Goal: Transaction & Acquisition: Purchase product/service

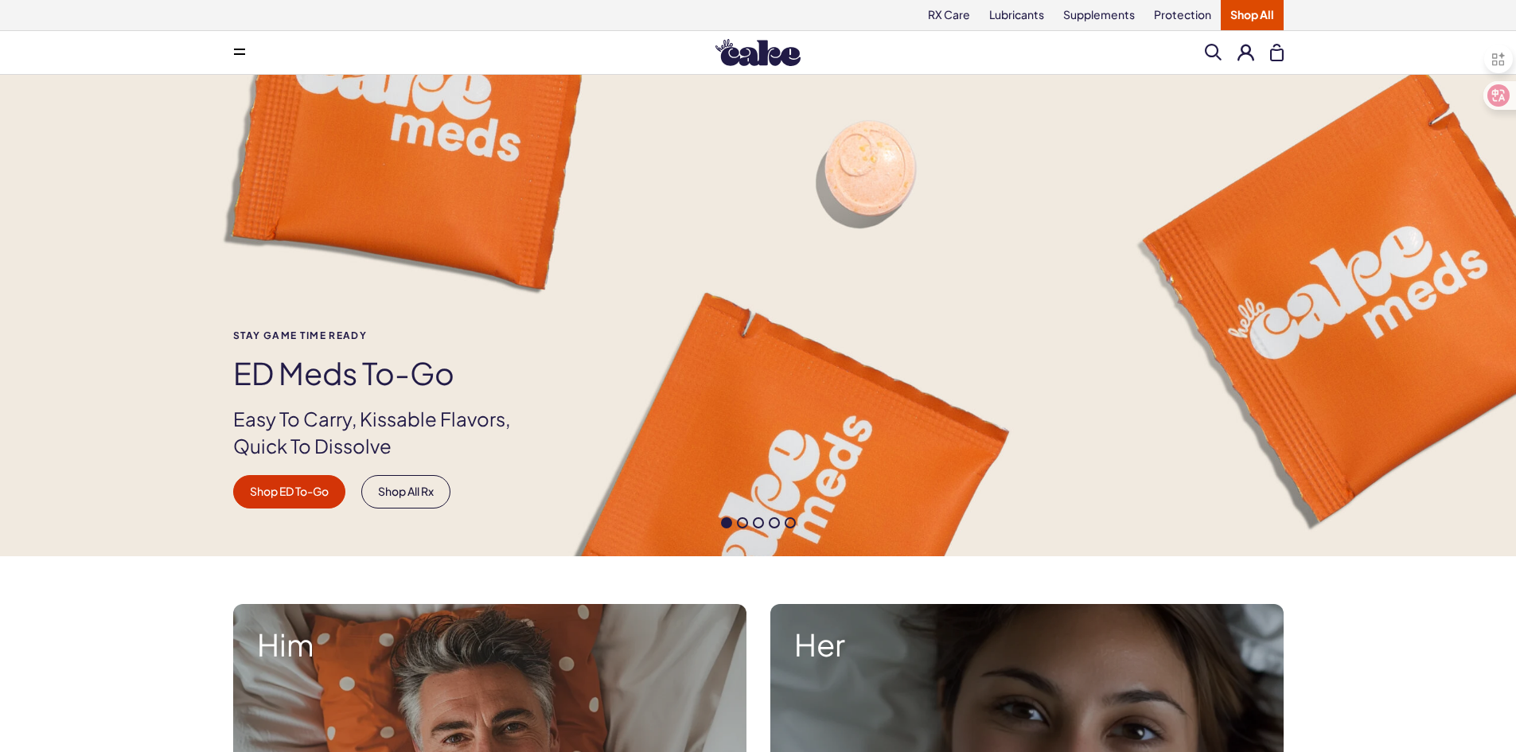
click at [1209, 58] on span at bounding box center [1213, 52] width 17 height 17
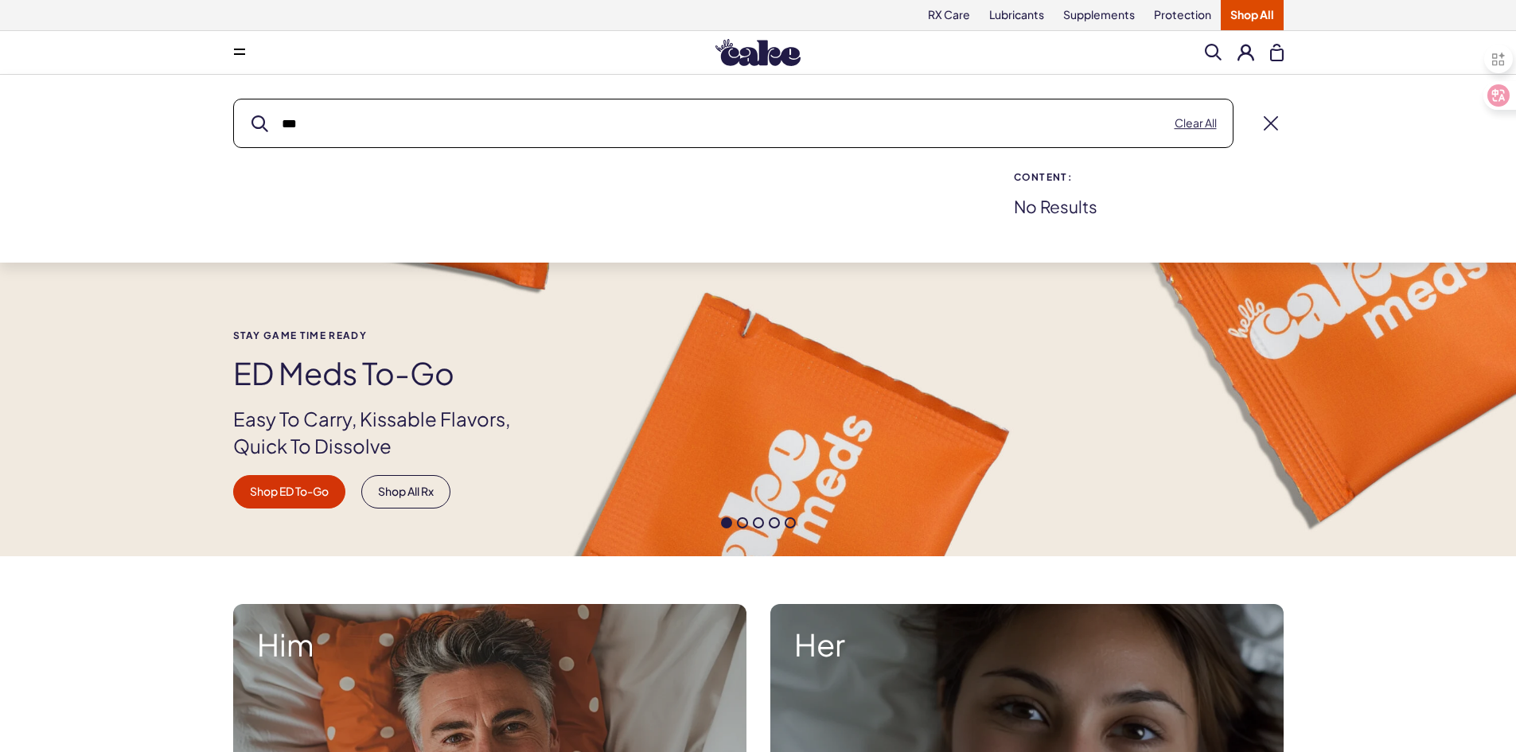
type input "*"
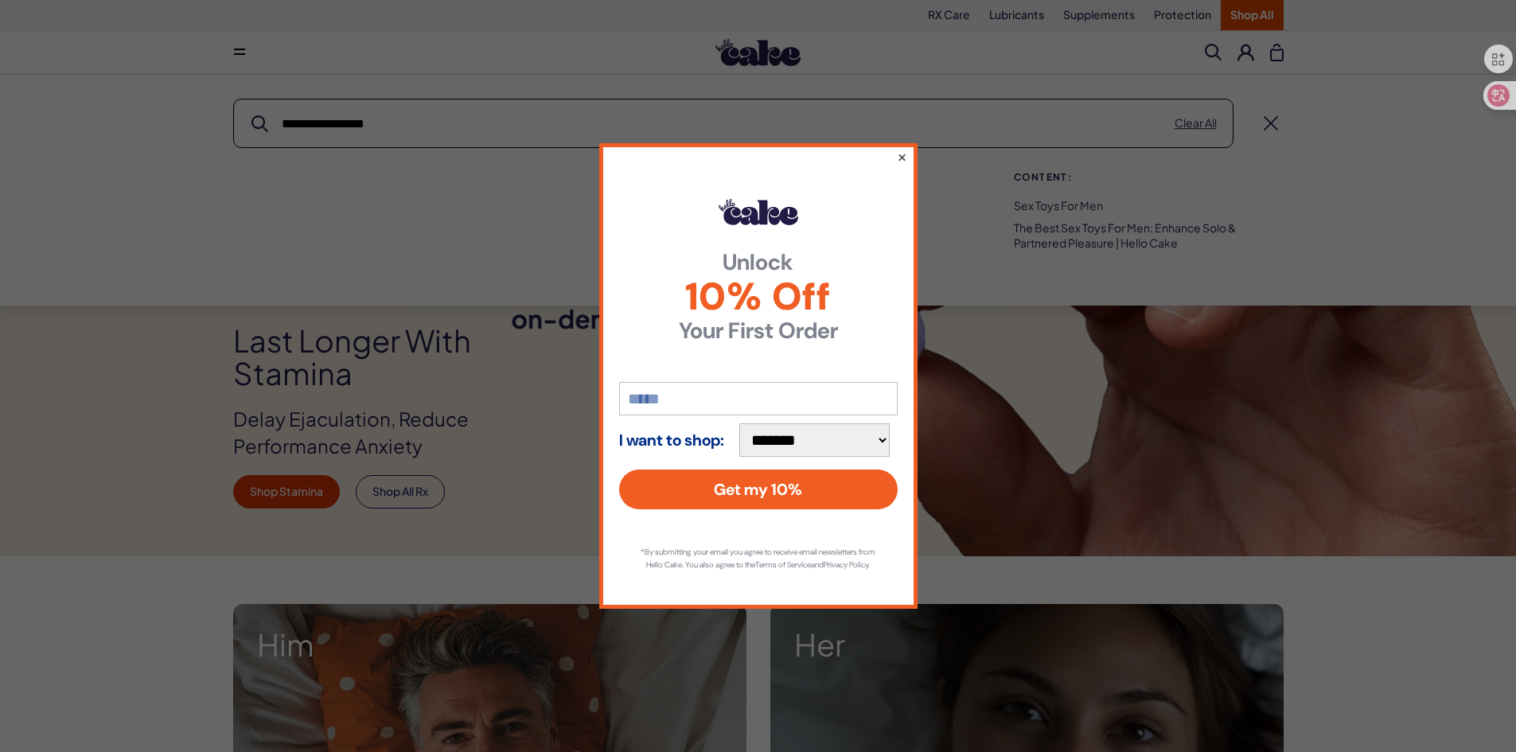
click at [901, 154] on button "×" at bounding box center [901, 156] width 10 height 19
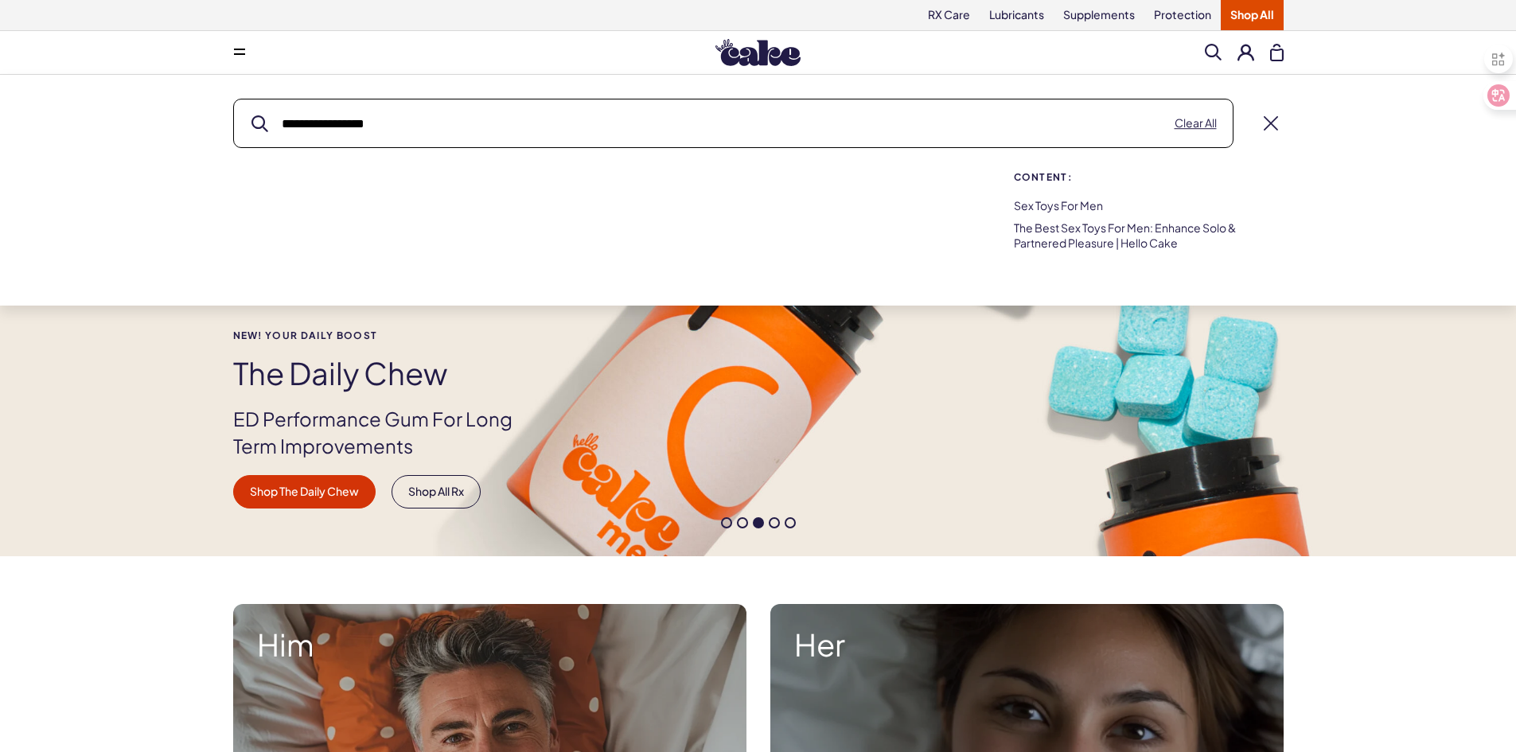
click at [303, 123] on input "**********" at bounding box center [733, 123] width 999 height 48
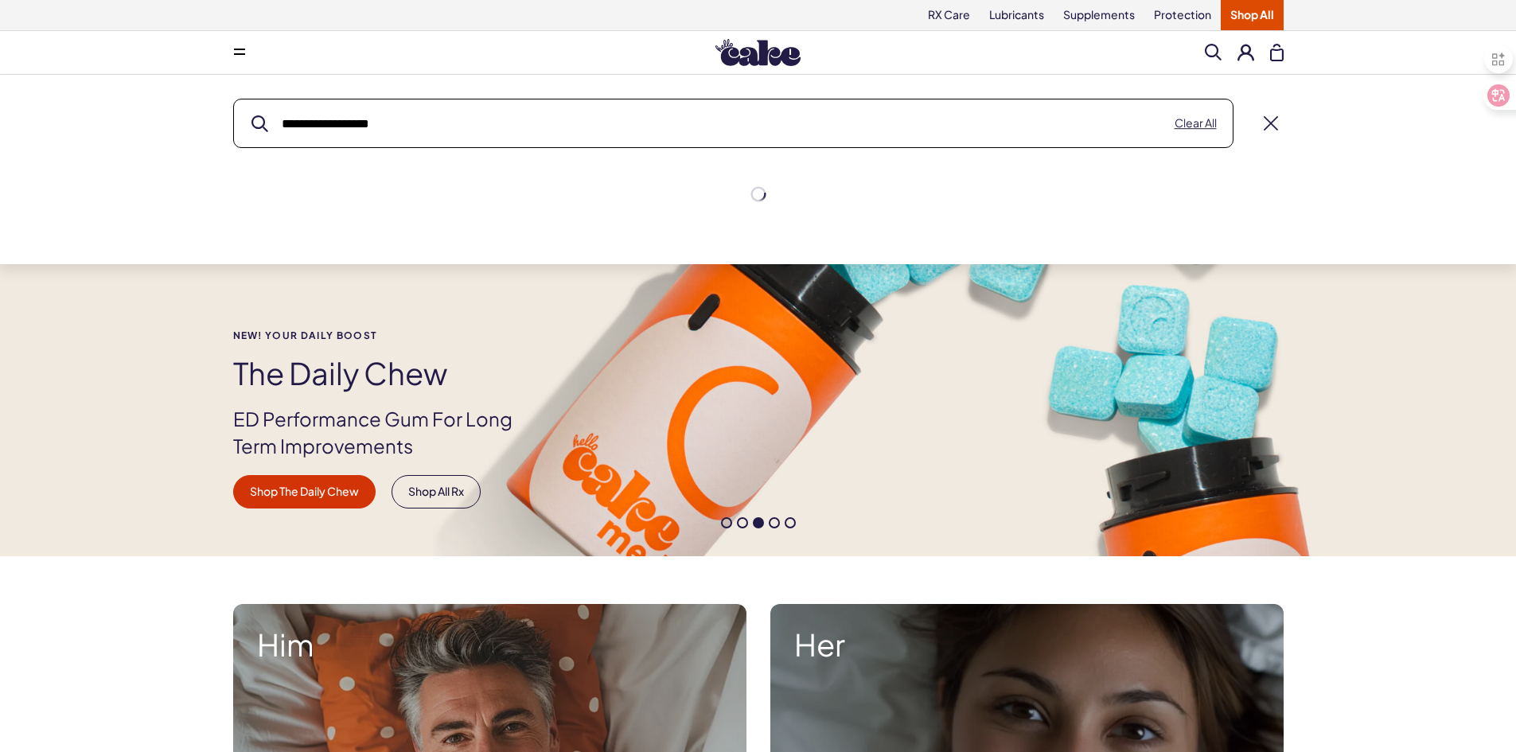
click at [1049, 137] on input "**********" at bounding box center [733, 123] width 999 height 48
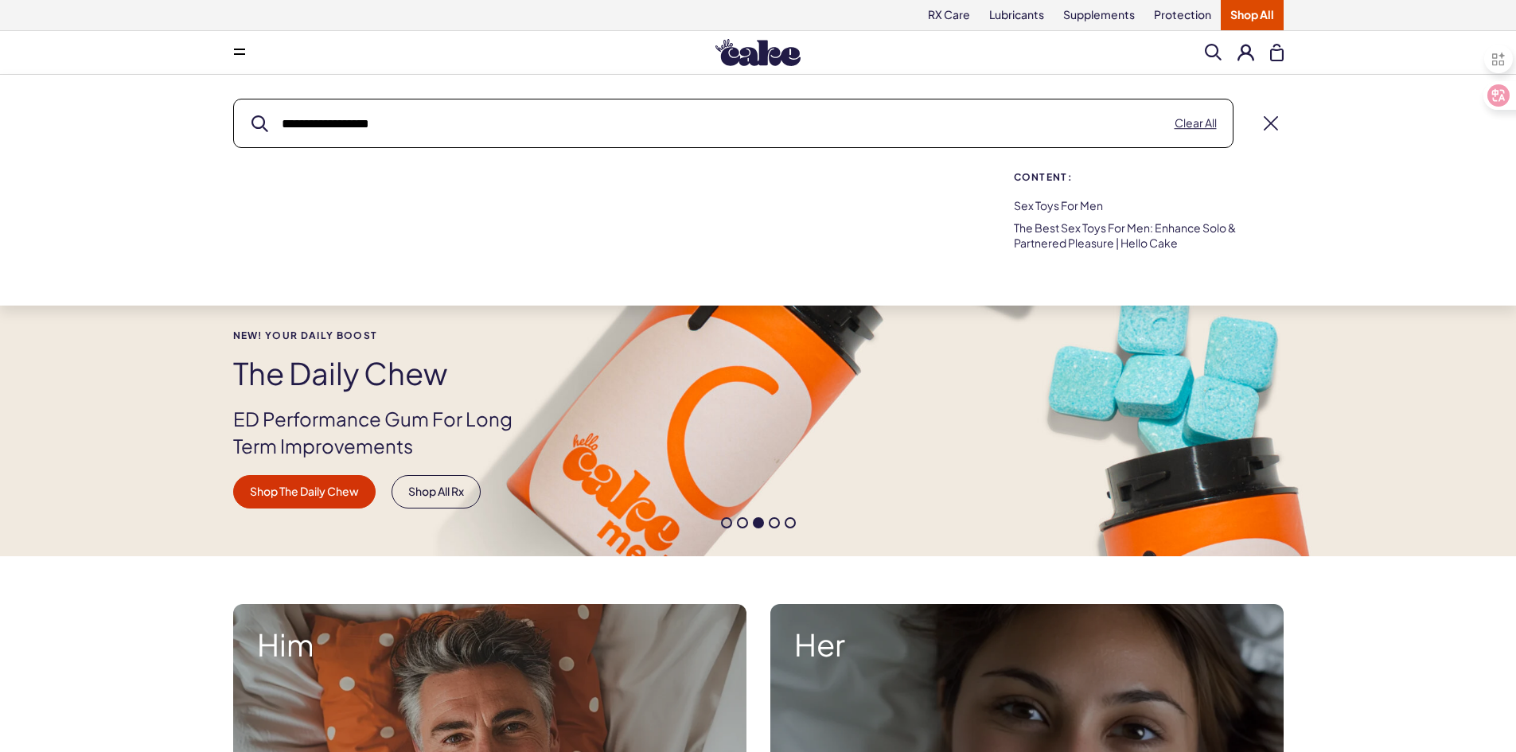
type input "**********"
click at [251, 115] on button "submit" at bounding box center [259, 123] width 17 height 17
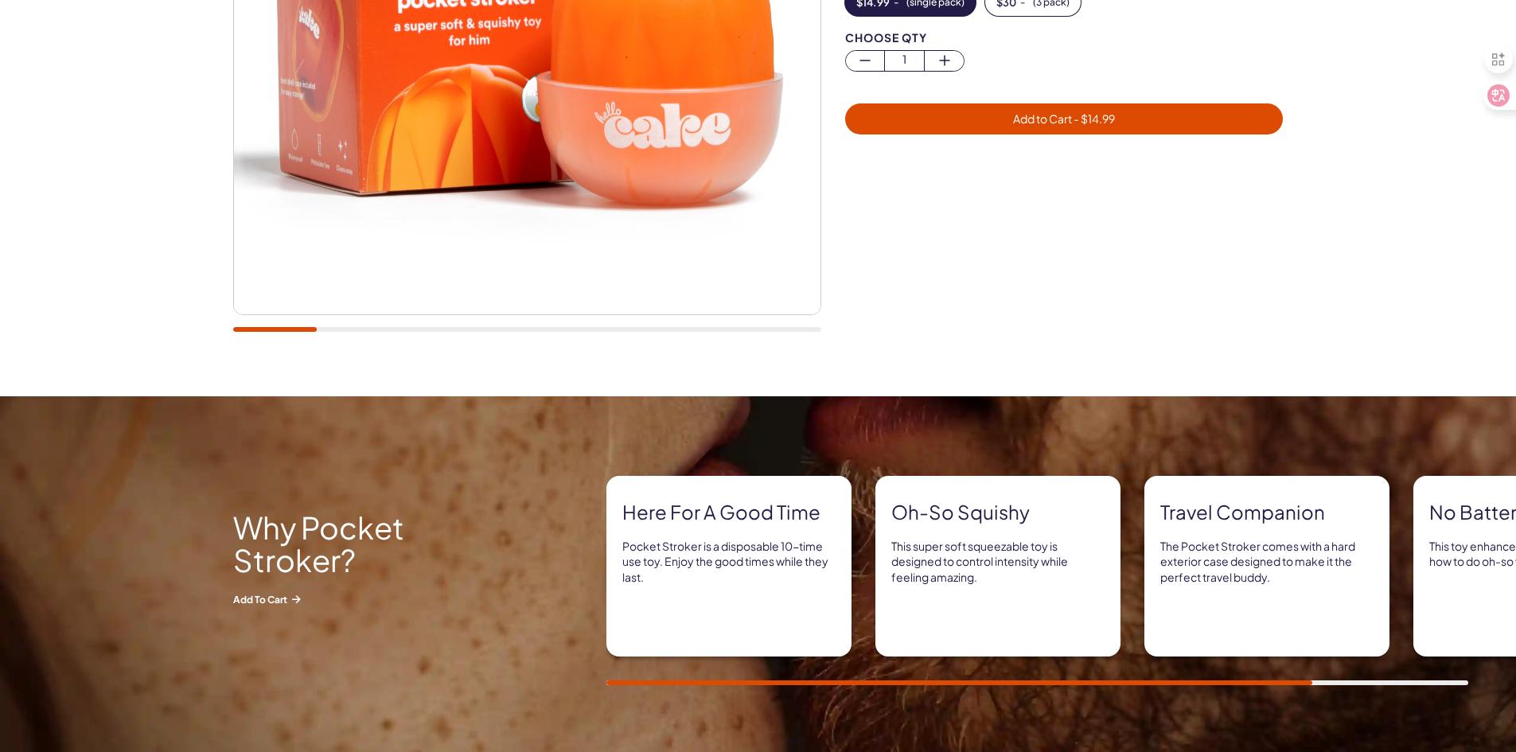
scroll to position [399, 0]
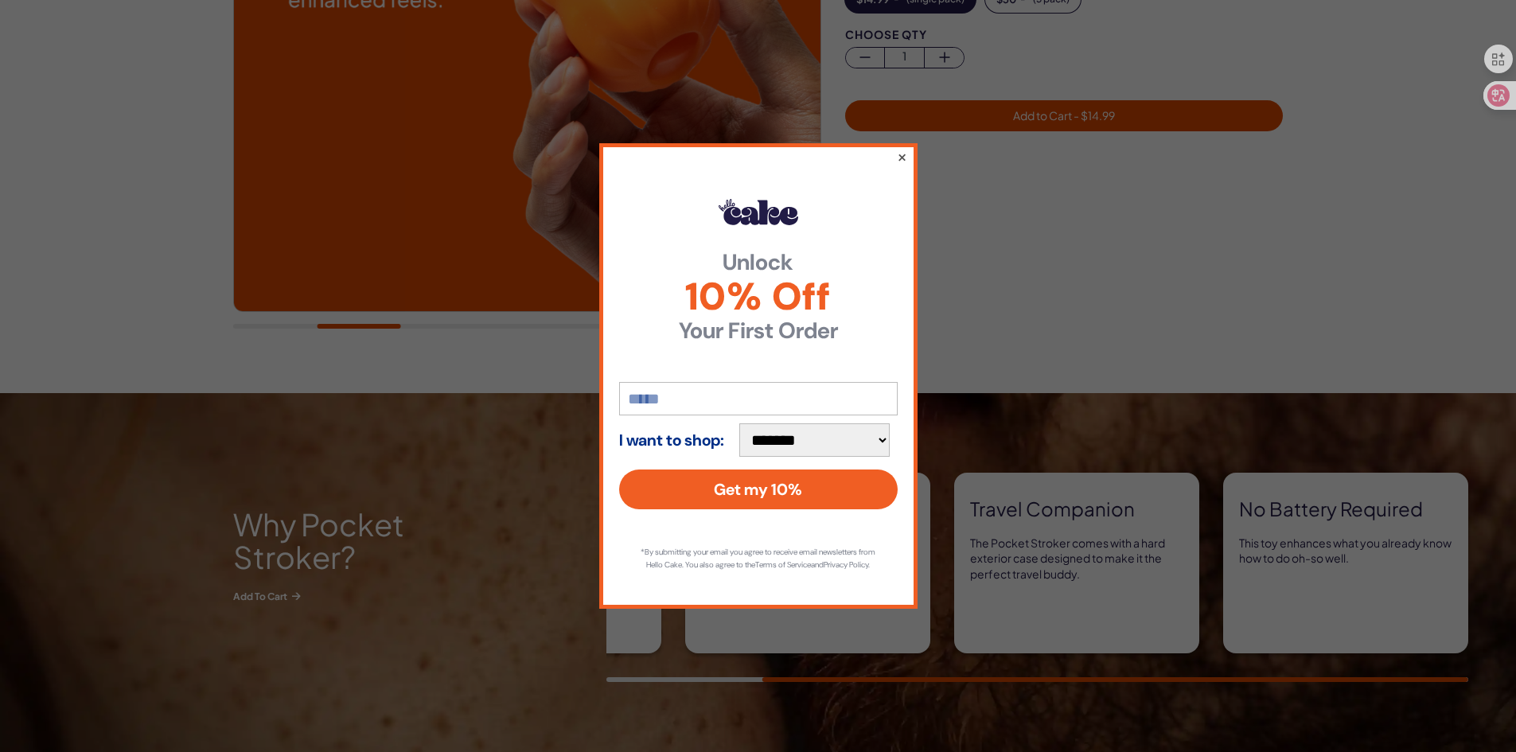
click at [901, 147] on button "×" at bounding box center [901, 156] width 10 height 19
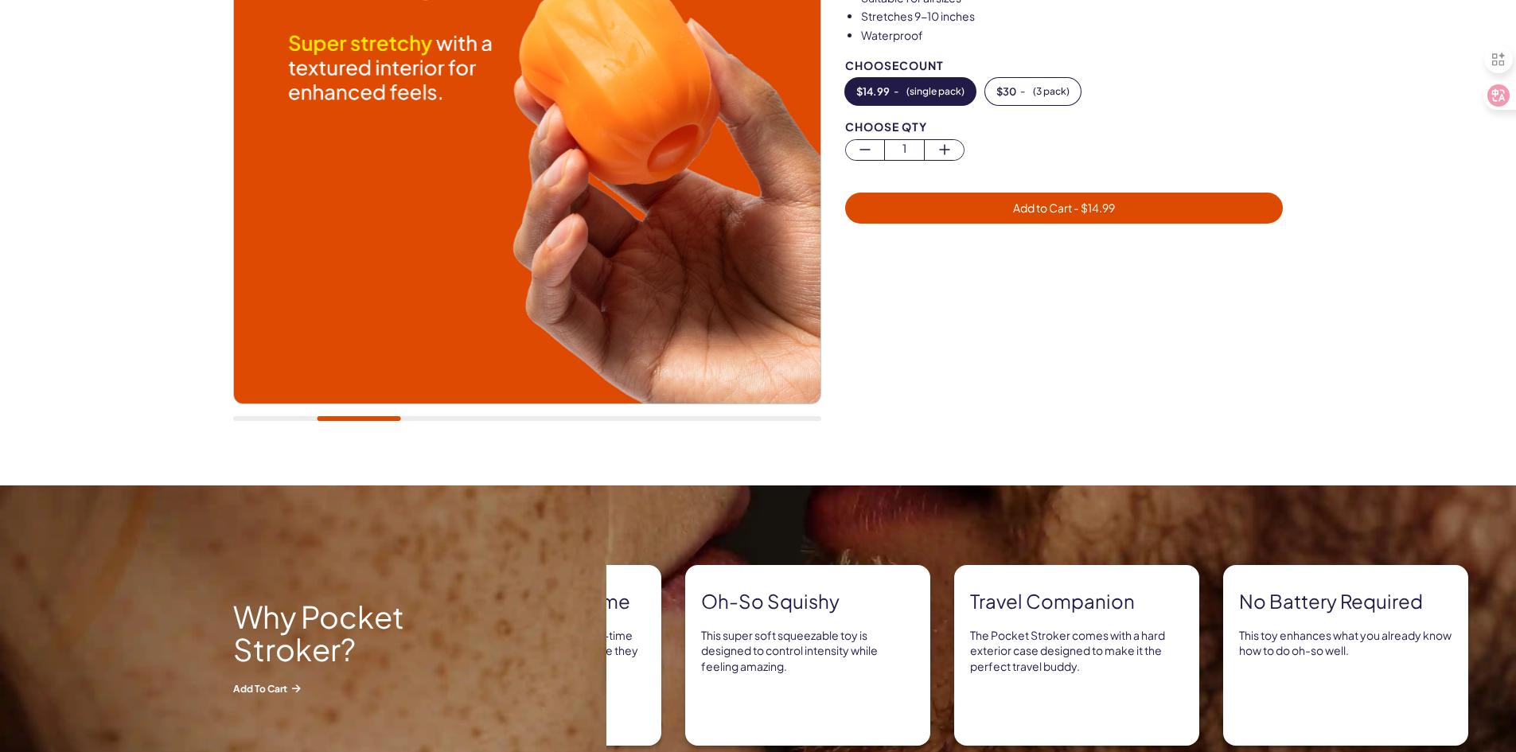
scroll to position [160, 0]
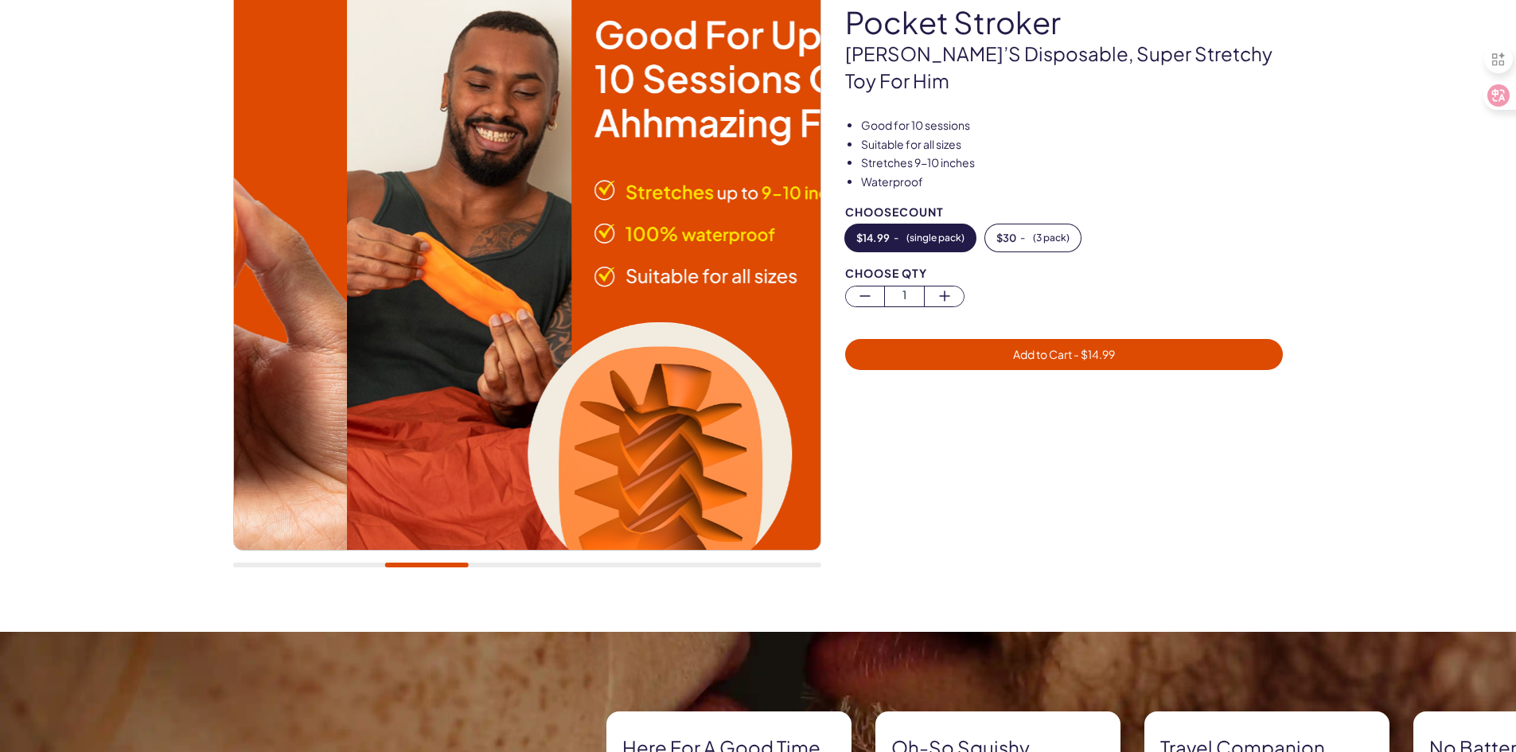
click at [426, 567] on div at bounding box center [527, 565] width 588 height 5
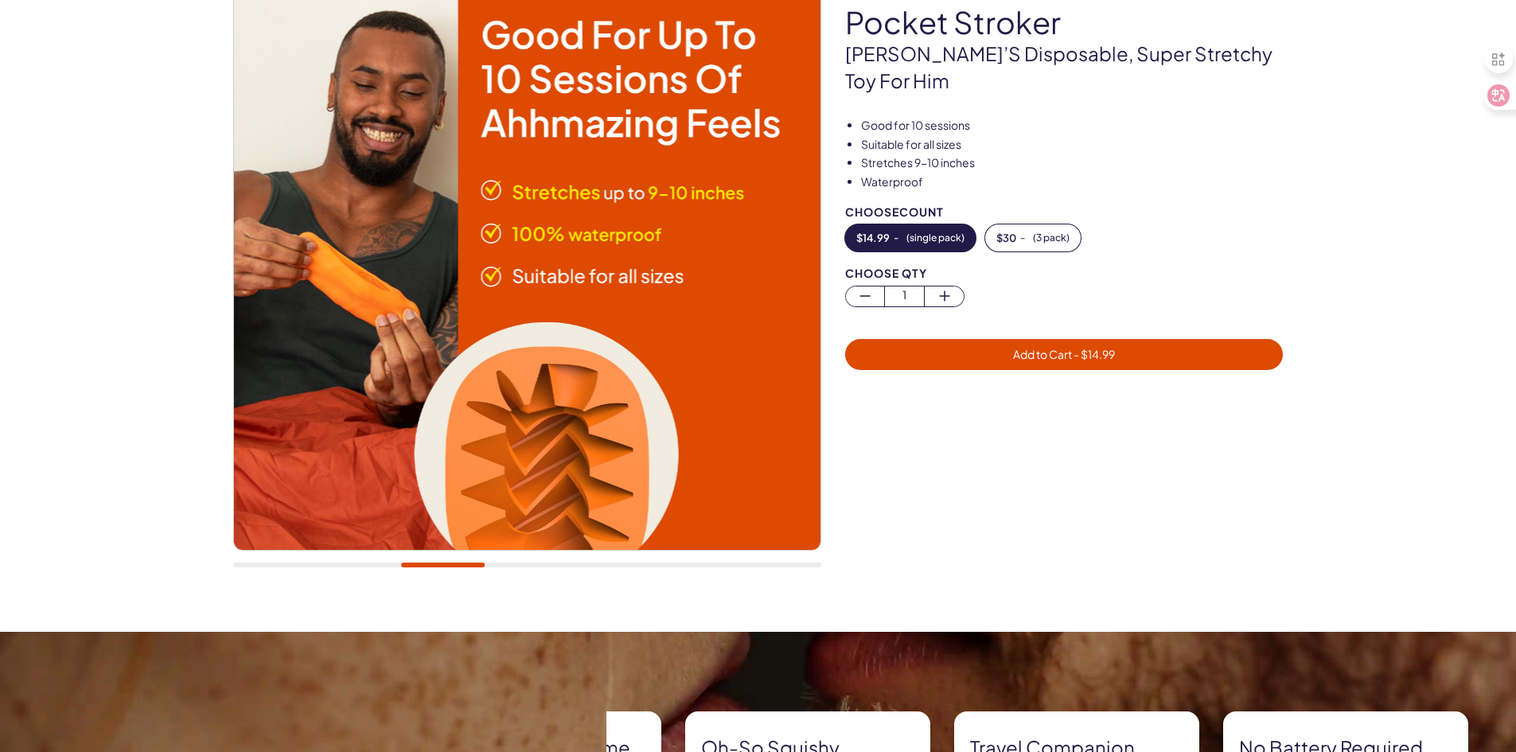
scroll to position [319, 0]
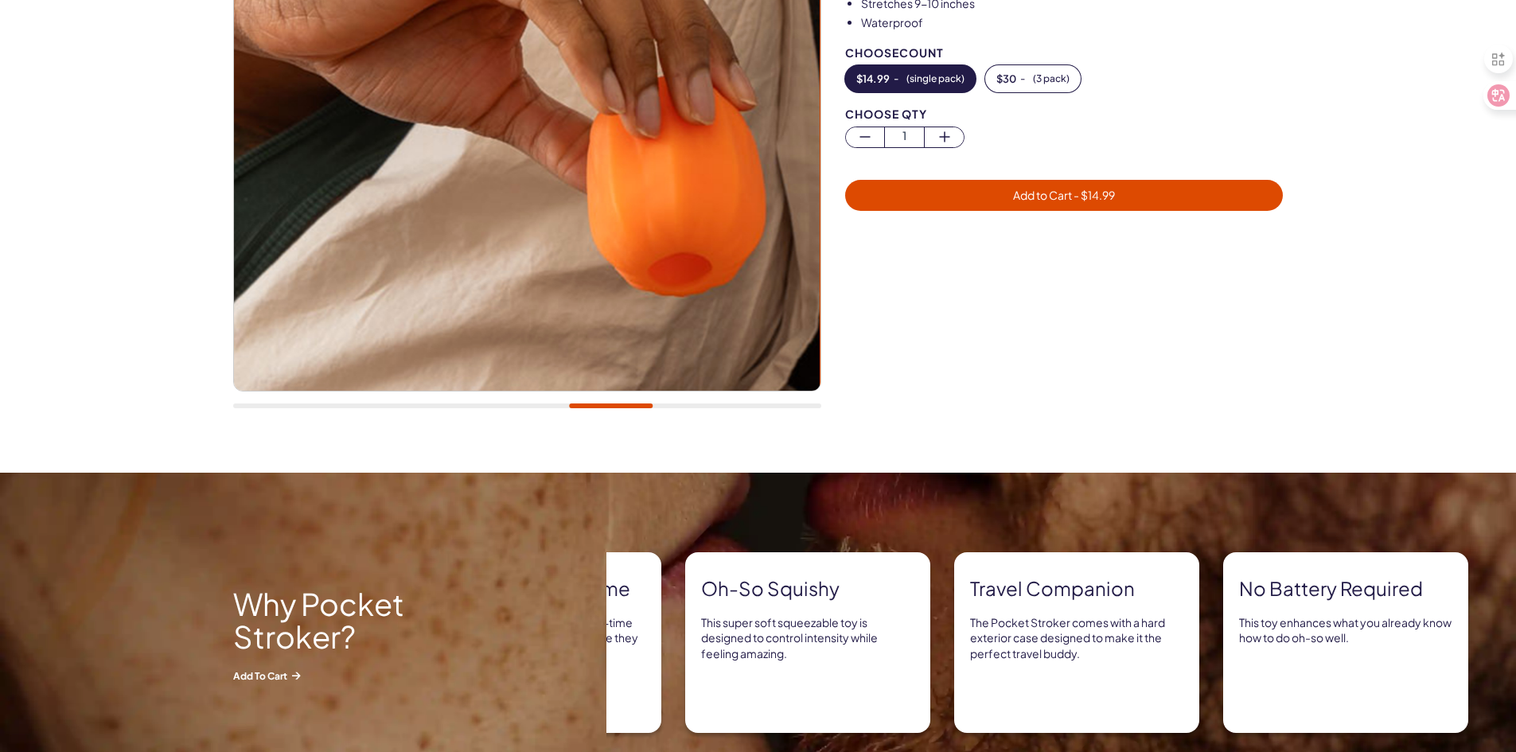
click at [472, 523] on img at bounding box center [758, 657] width 1516 height 368
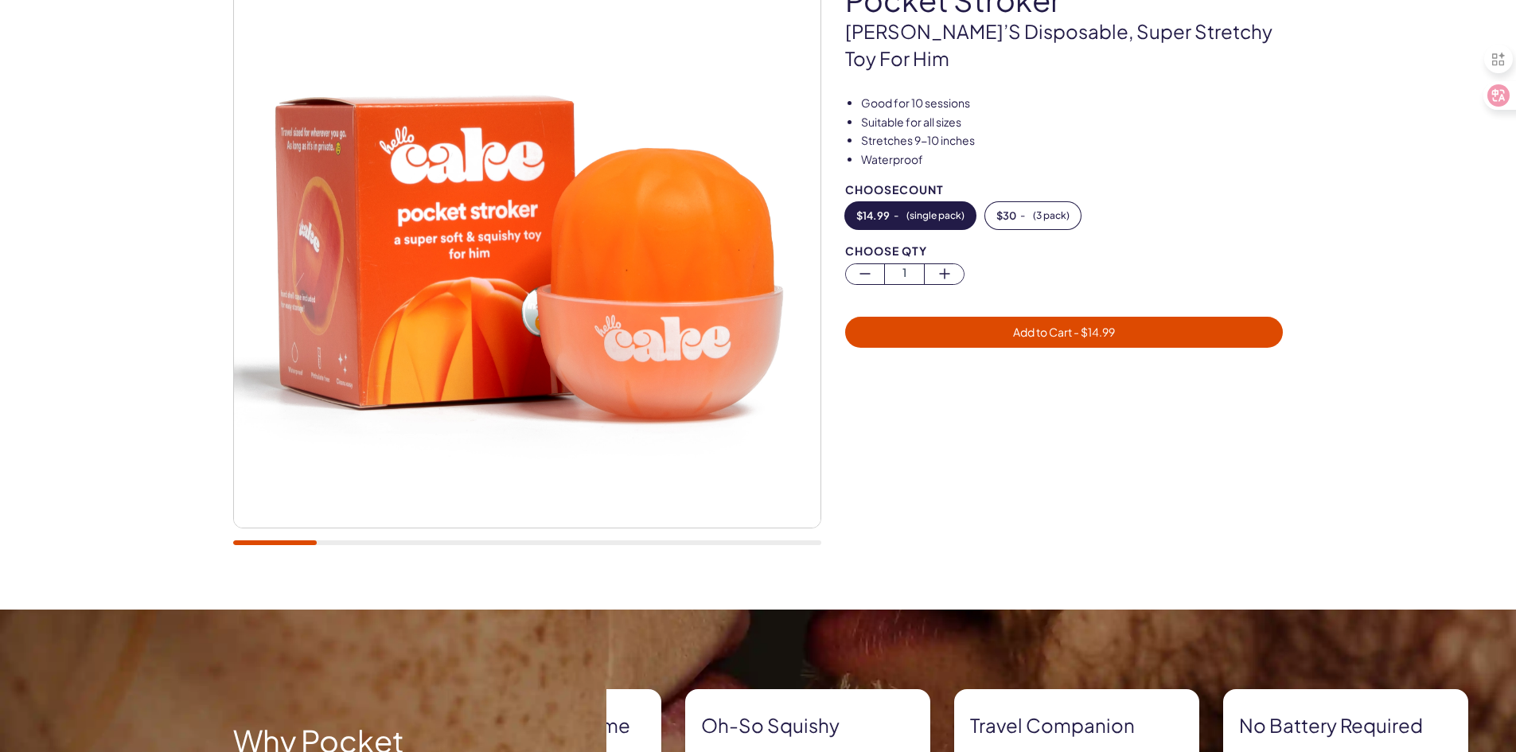
scroll to position [160, 0]
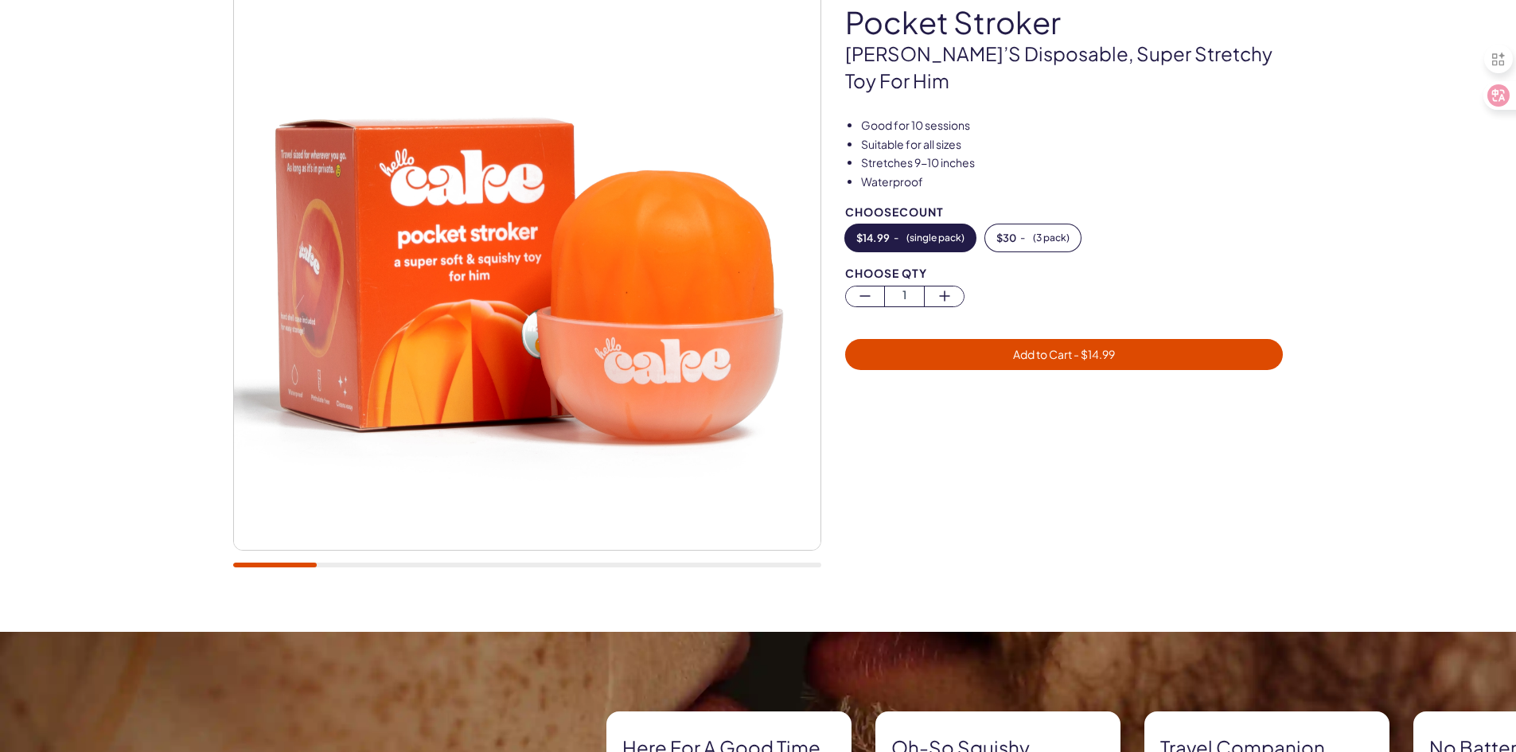
click at [925, 485] on div at bounding box center [1076, 500] width 462 height 169
click at [297, 564] on div at bounding box center [275, 565] width 84 height 5
click at [344, 566] on div at bounding box center [527, 565] width 588 height 5
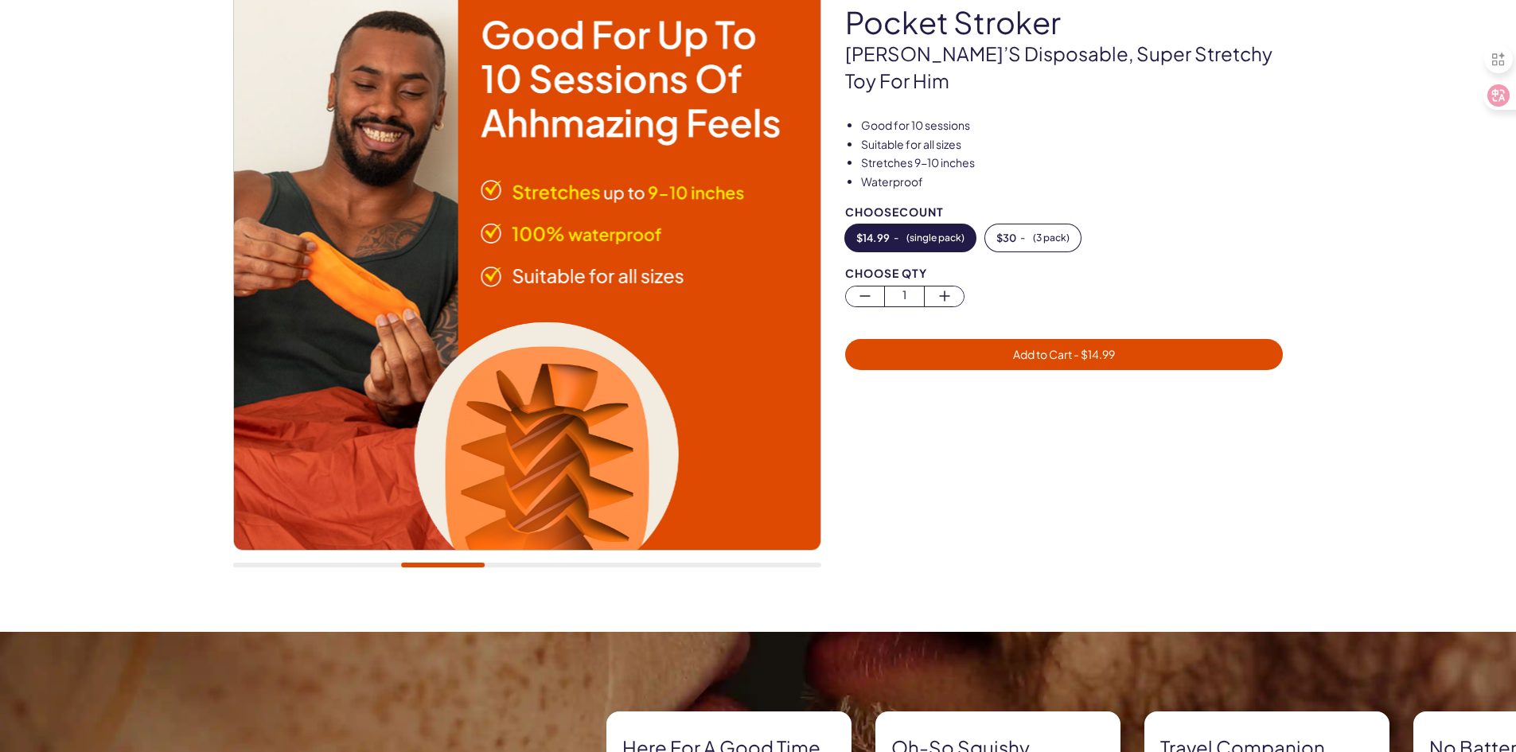
click at [506, 562] on div at bounding box center [527, 273] width 588 height 621
click at [504, 568] on div at bounding box center [527, 273] width 588 height 621
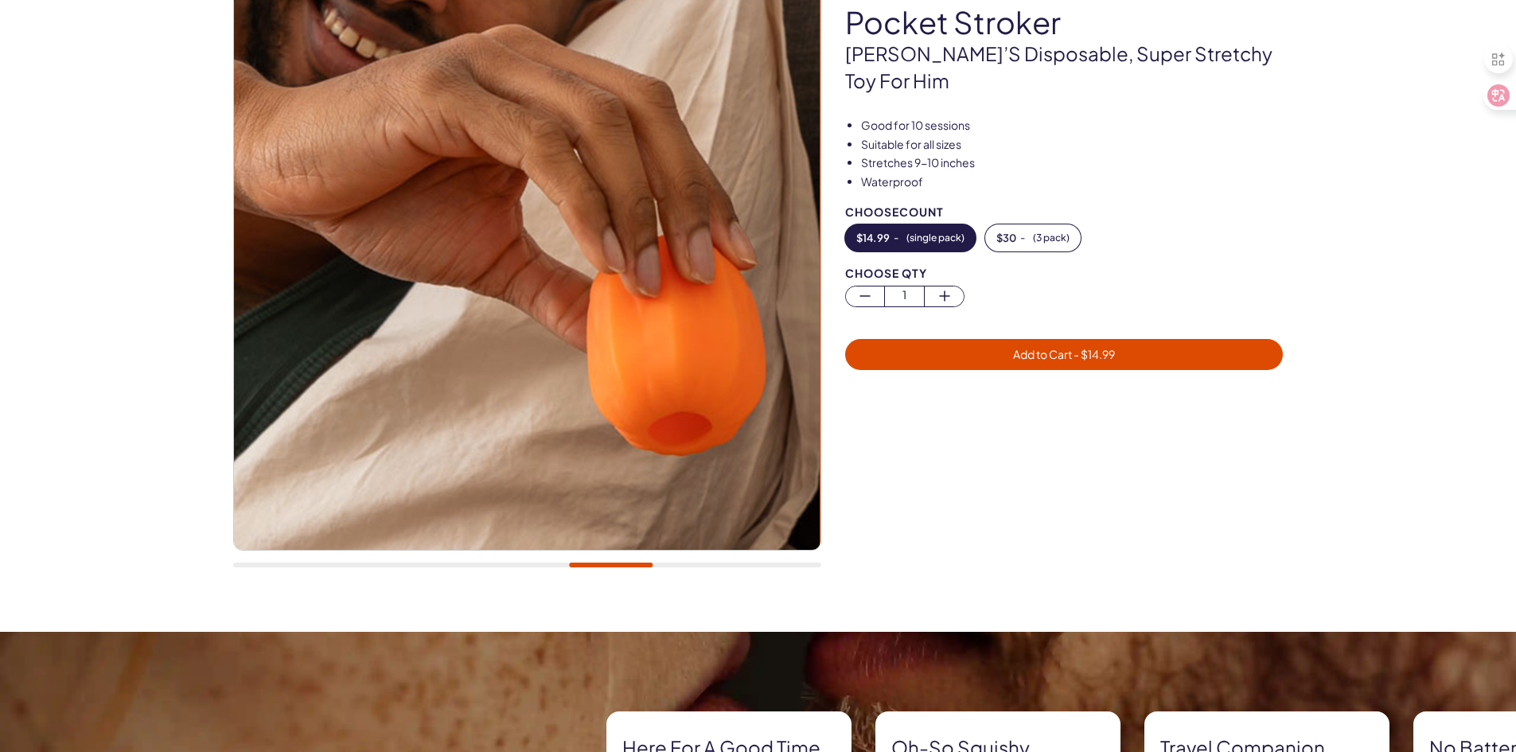
click at [551, 563] on div at bounding box center [527, 565] width 588 height 5
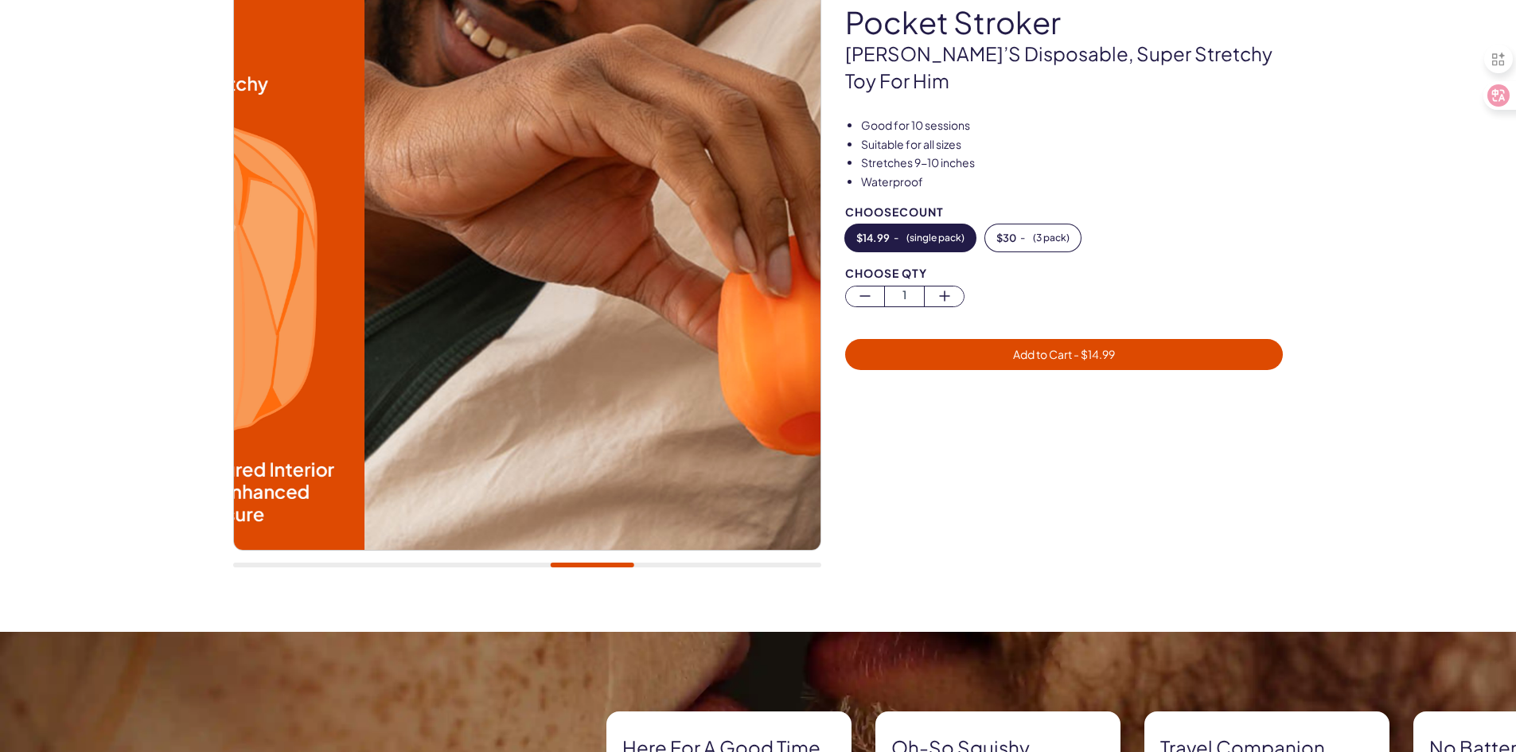
click at [592, 563] on div at bounding box center [527, 565] width 588 height 5
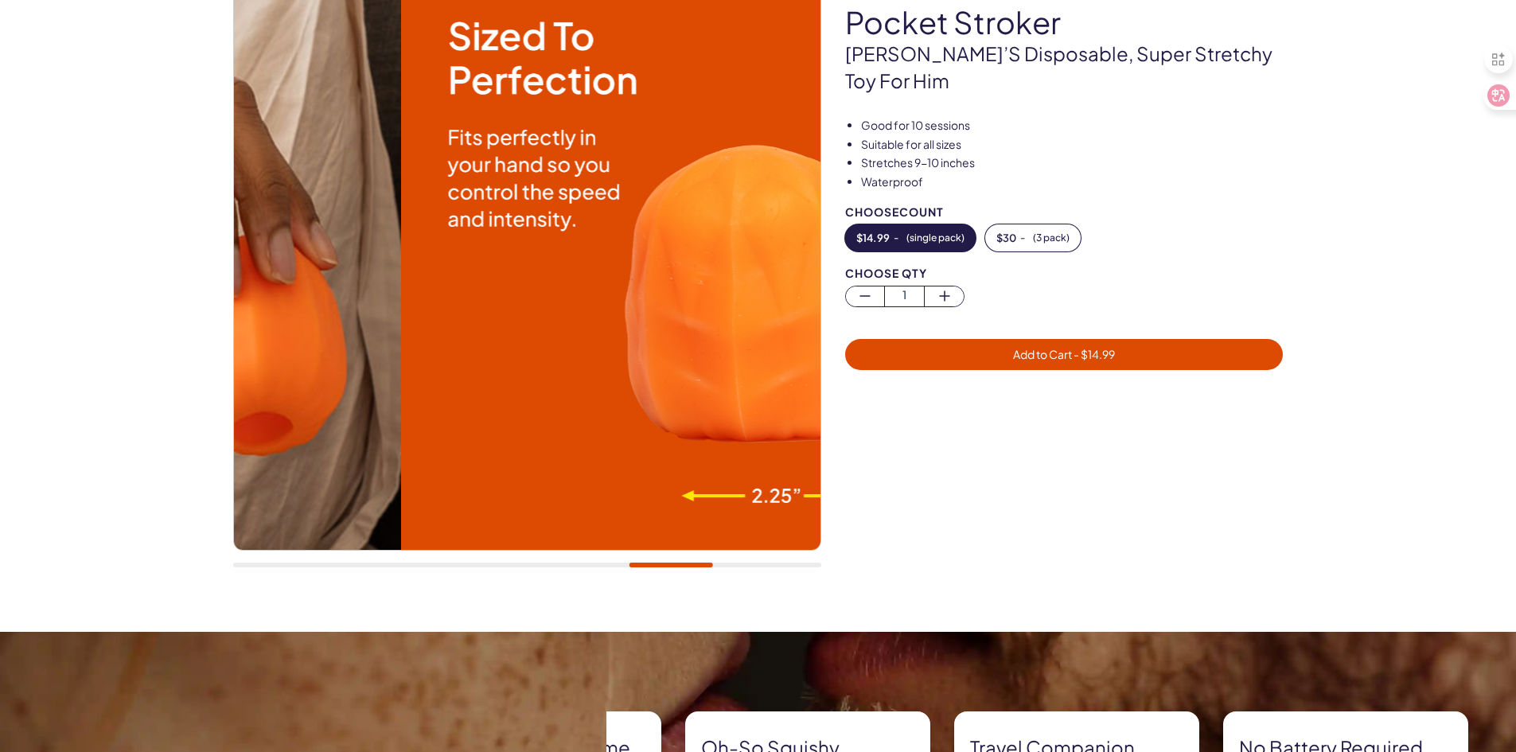
click at [671, 563] on div at bounding box center [527, 565] width 588 height 5
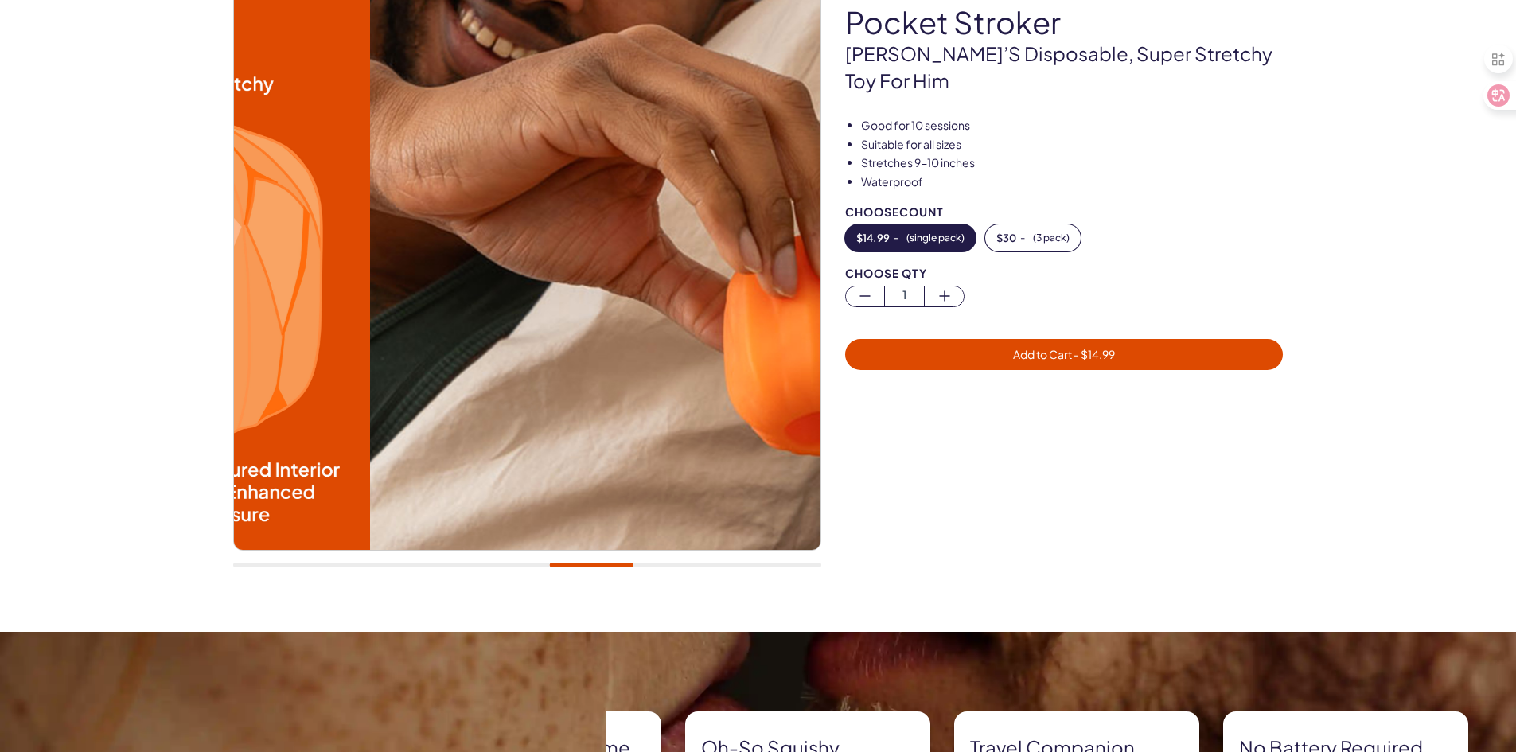
click at [591, 566] on div at bounding box center [527, 565] width 588 height 5
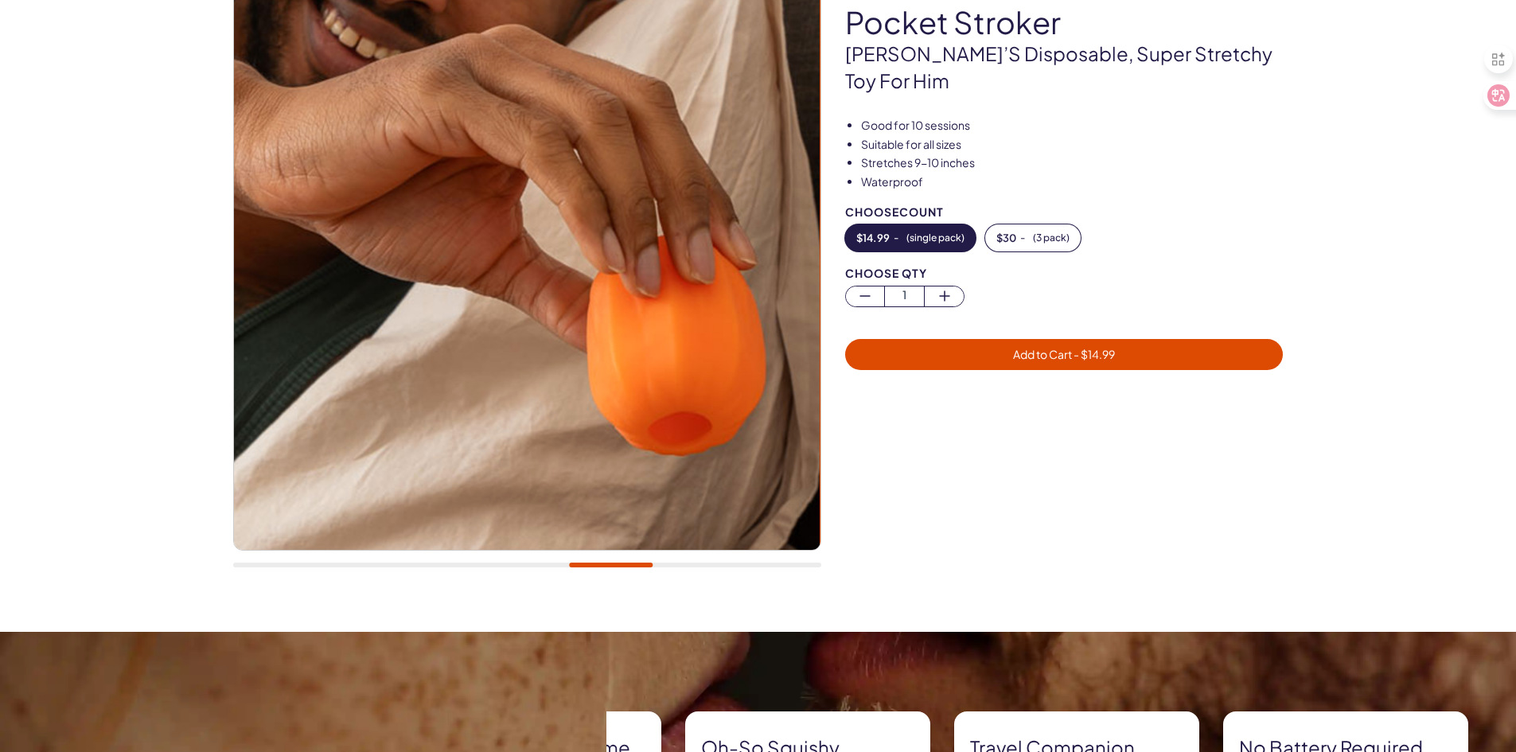
click at [646, 570] on div at bounding box center [527, 273] width 588 height 621
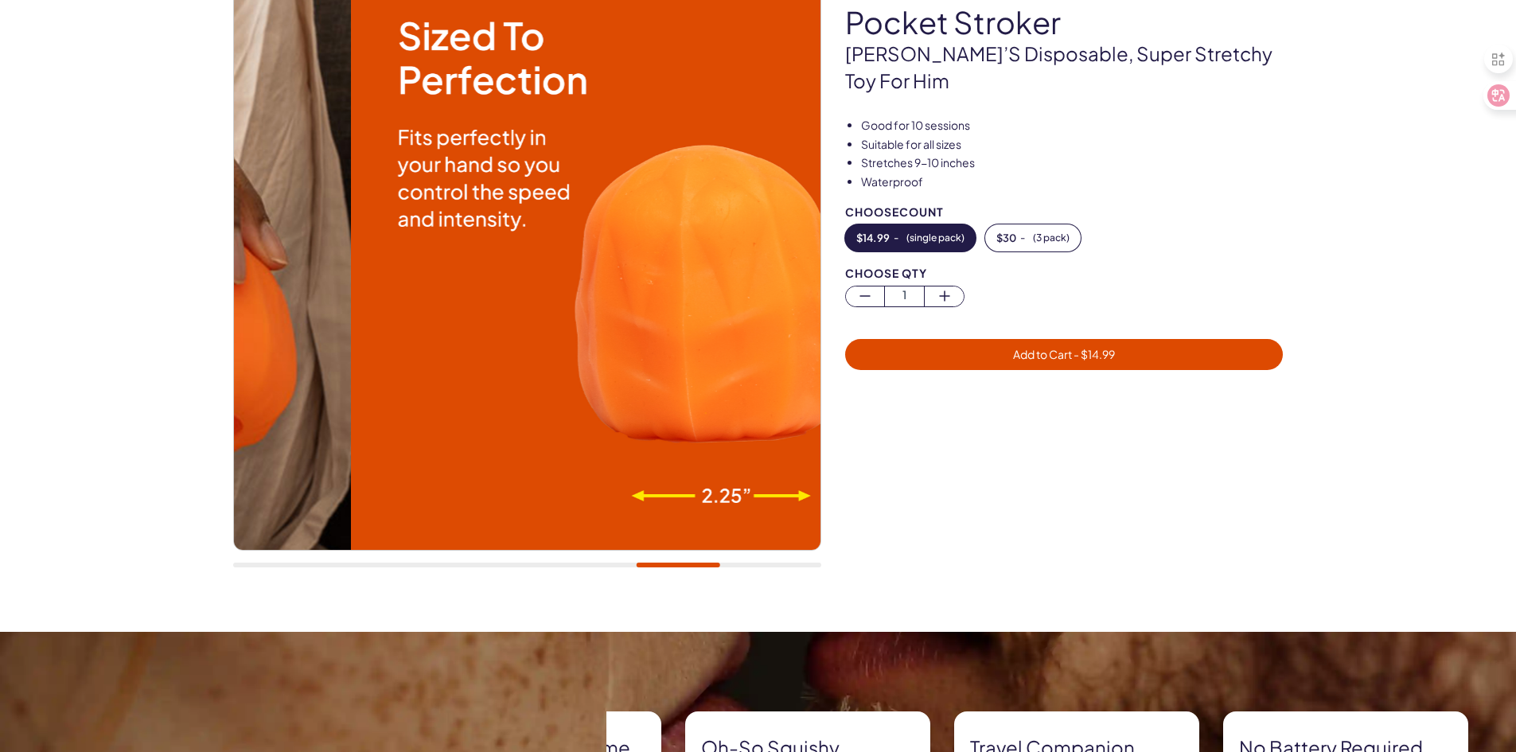
click at [678, 566] on div at bounding box center [527, 565] width 588 height 5
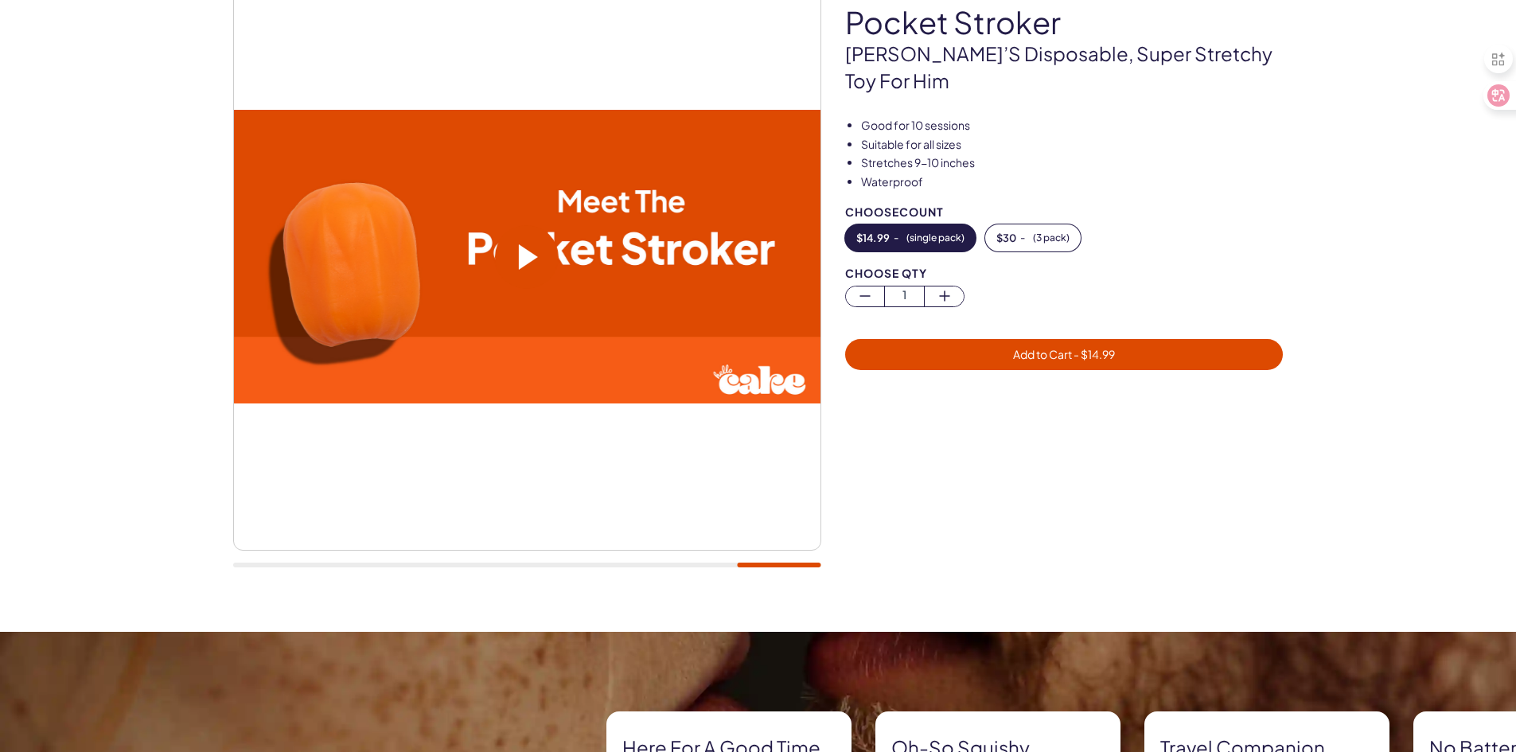
click at [619, 564] on div at bounding box center [527, 565] width 588 height 5
click at [781, 567] on div at bounding box center [527, 565] width 588 height 5
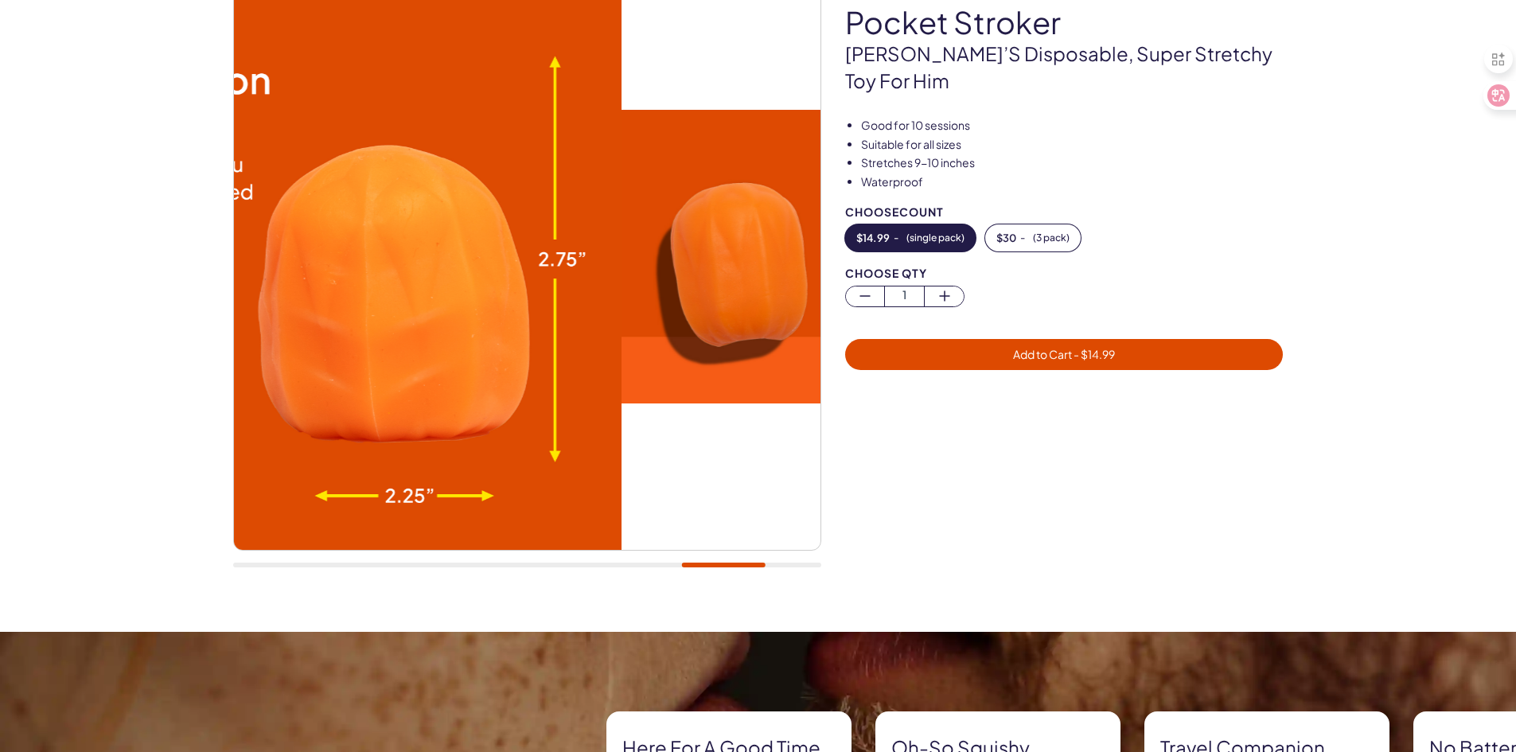
click at [723, 564] on div at bounding box center [527, 565] width 588 height 5
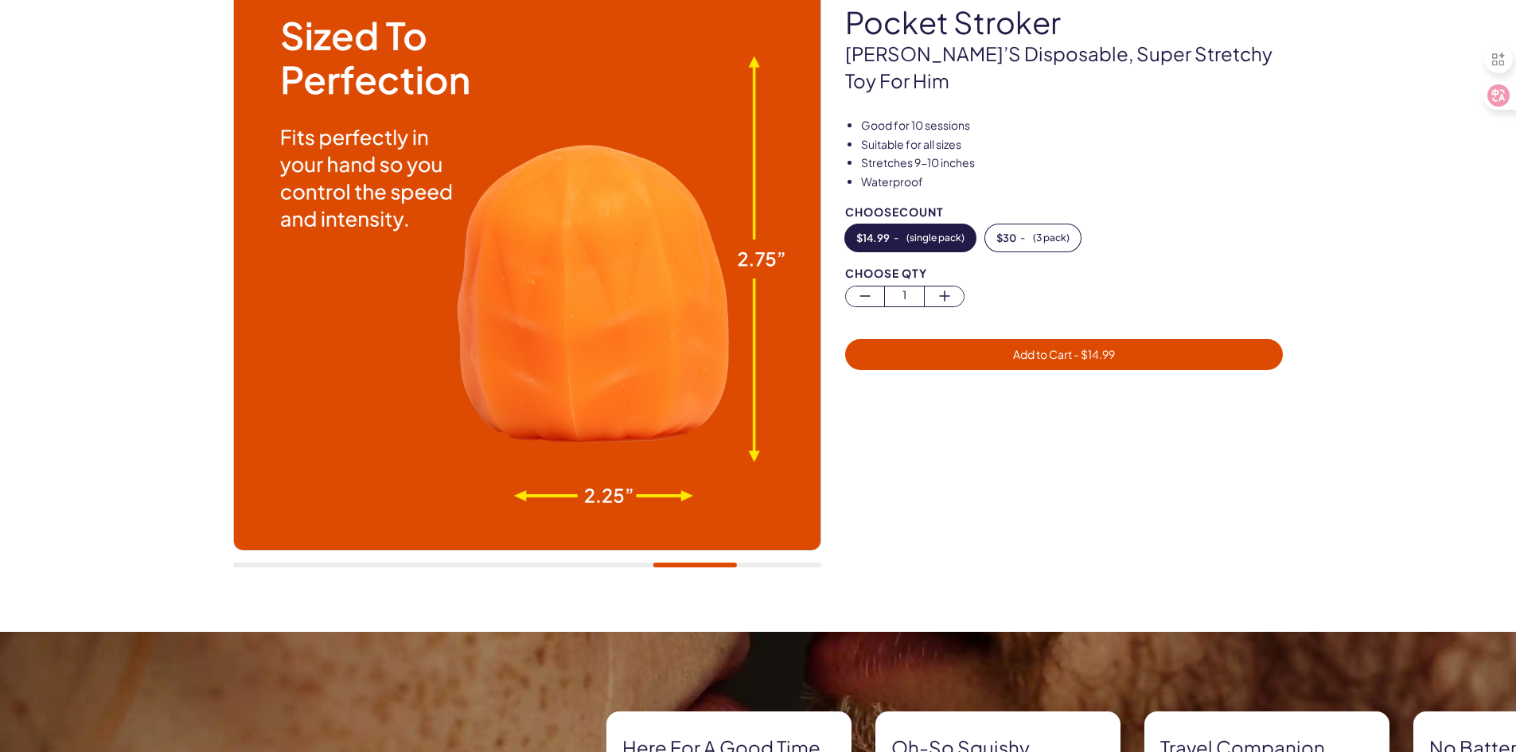
click at [612, 566] on div at bounding box center [527, 565] width 588 height 5
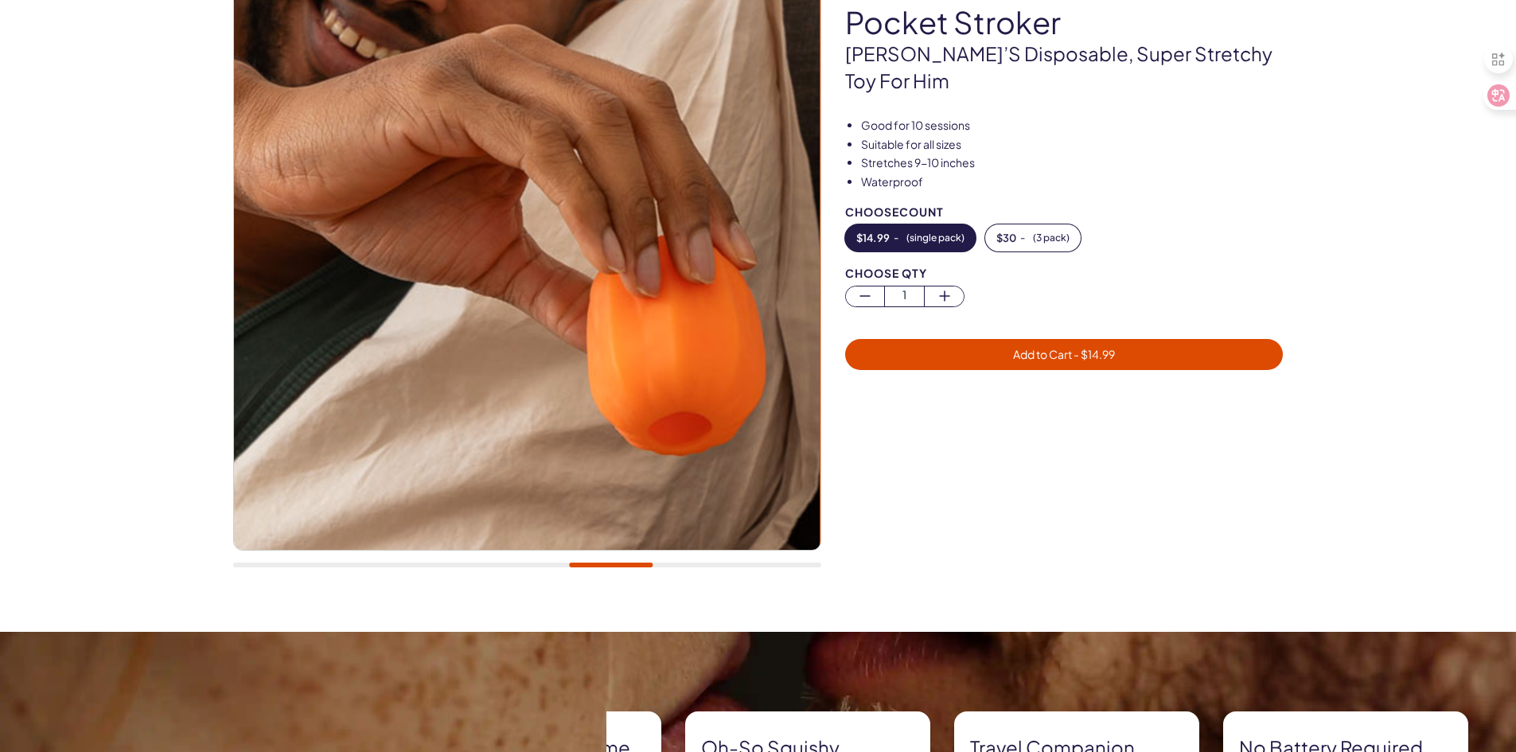
click at [534, 569] on div at bounding box center [527, 273] width 588 height 621
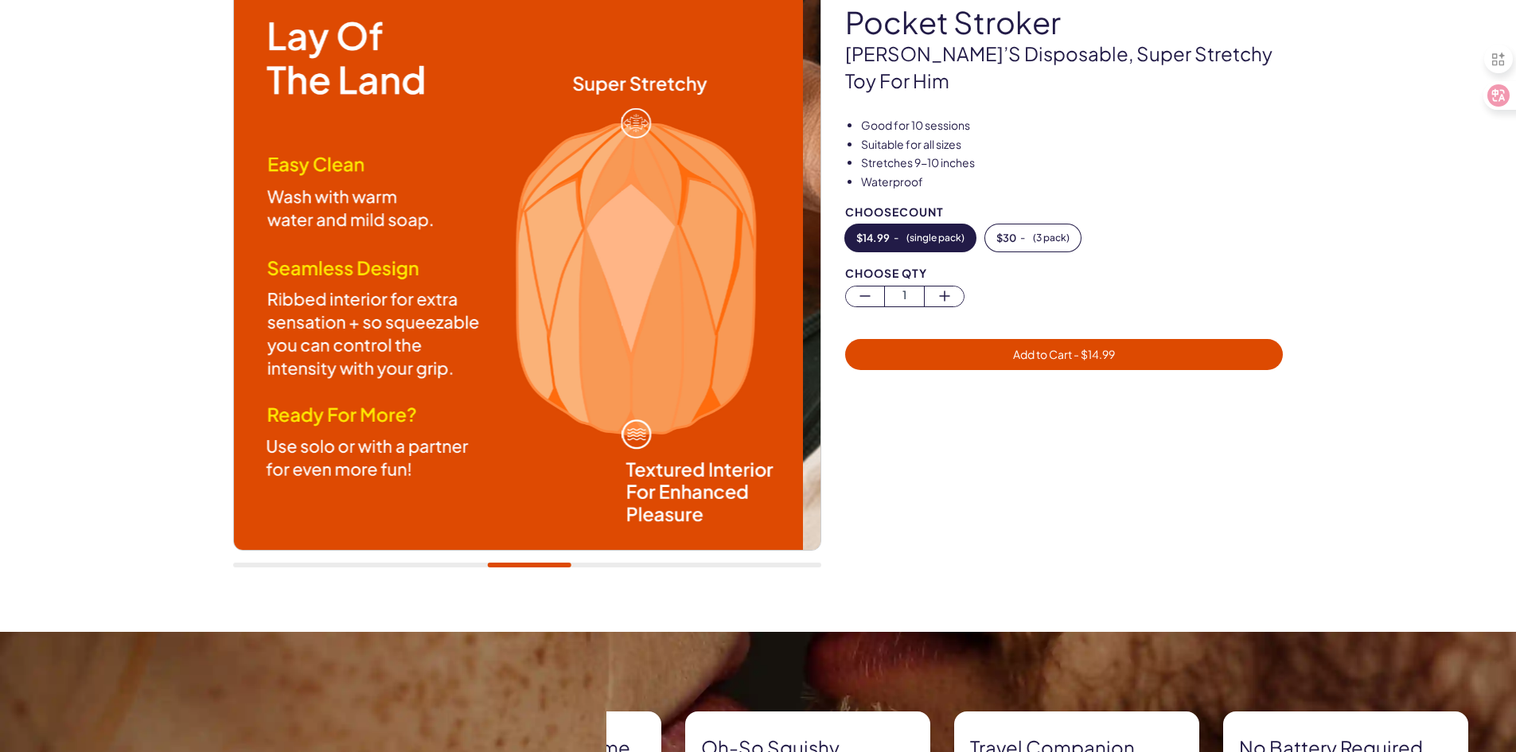
click at [529, 566] on div at bounding box center [527, 565] width 588 height 5
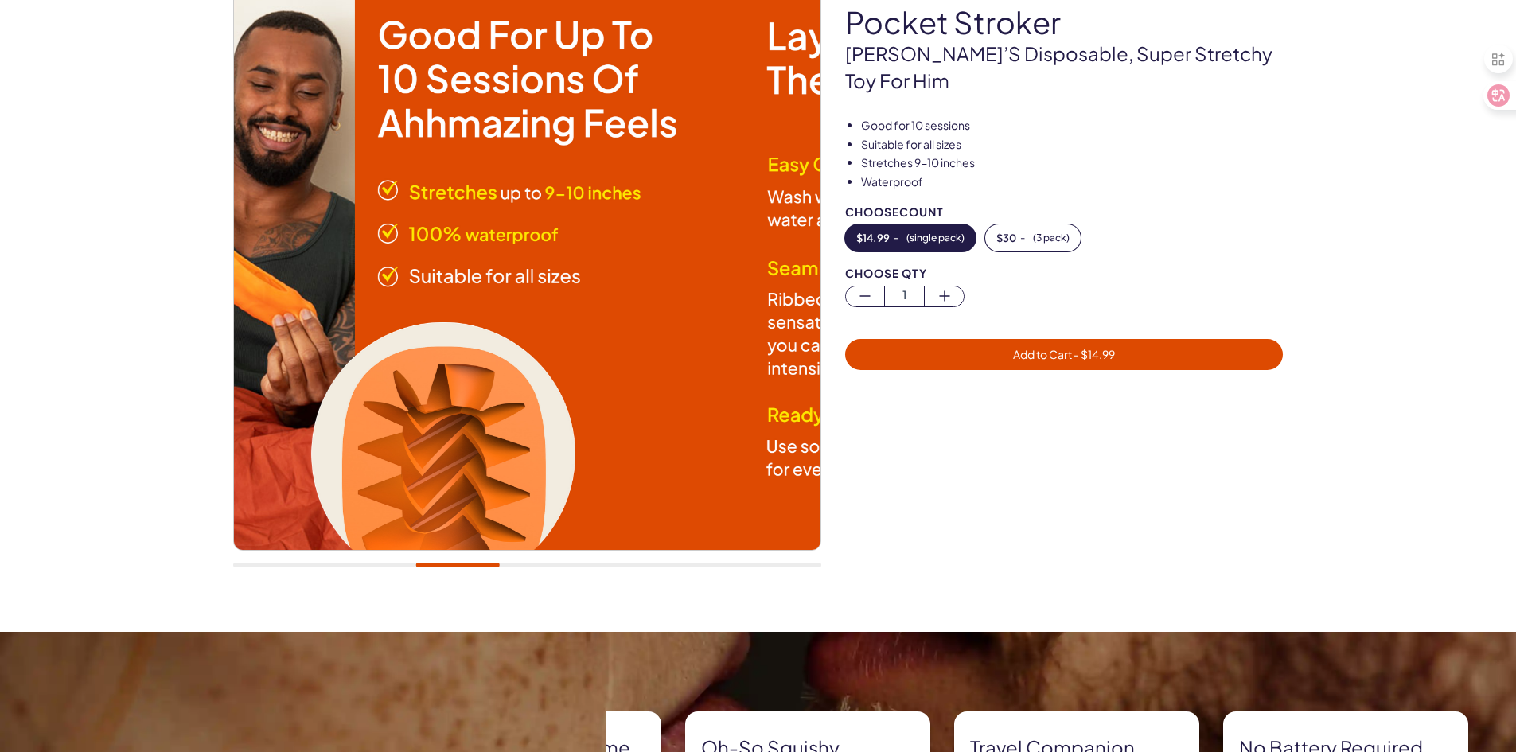
click at [457, 564] on div at bounding box center [527, 565] width 588 height 5
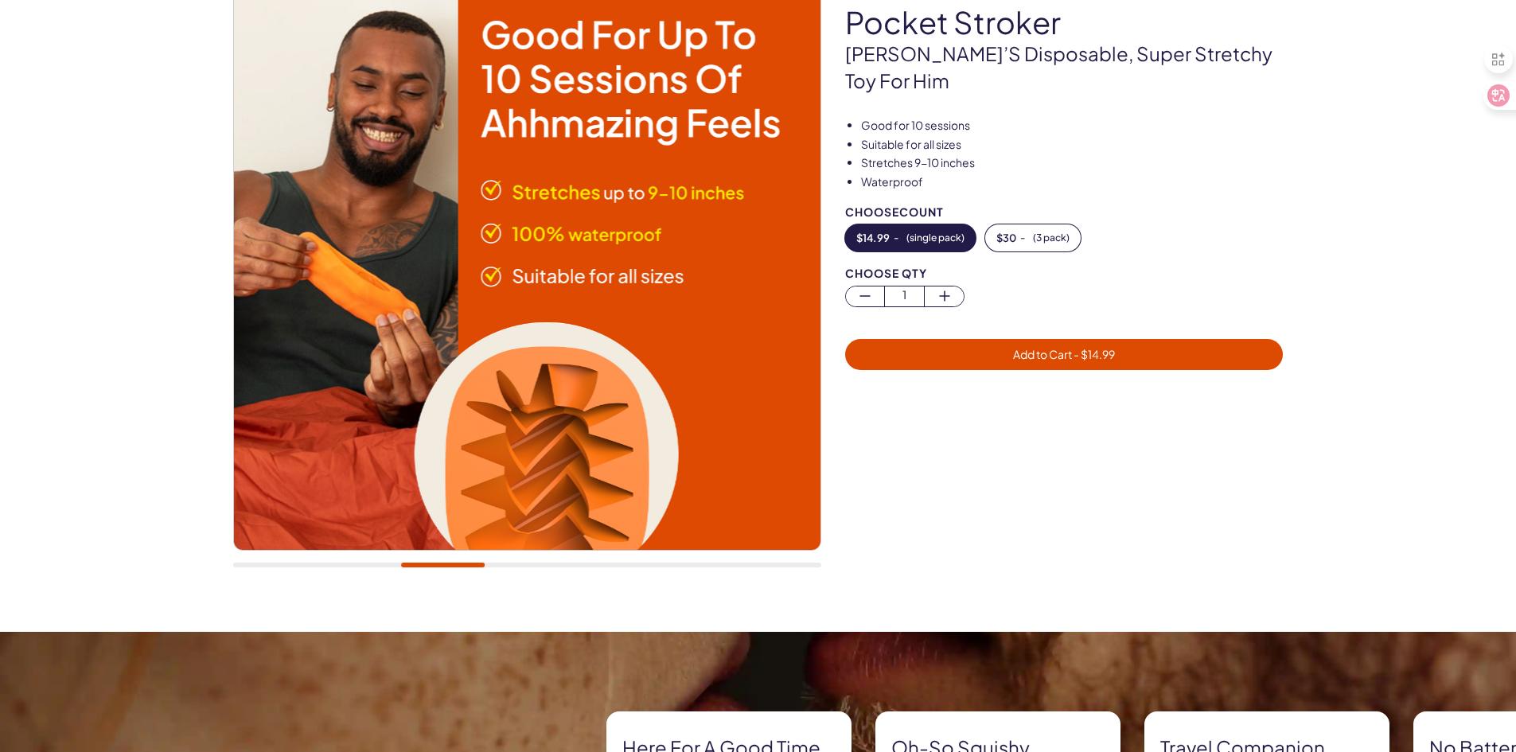
click at [474, 617] on div "20,000+ members, 4.9 stars pocket stroker Cake’s disposable, super stretchy toy…" at bounding box center [758, 273] width 1516 height 717
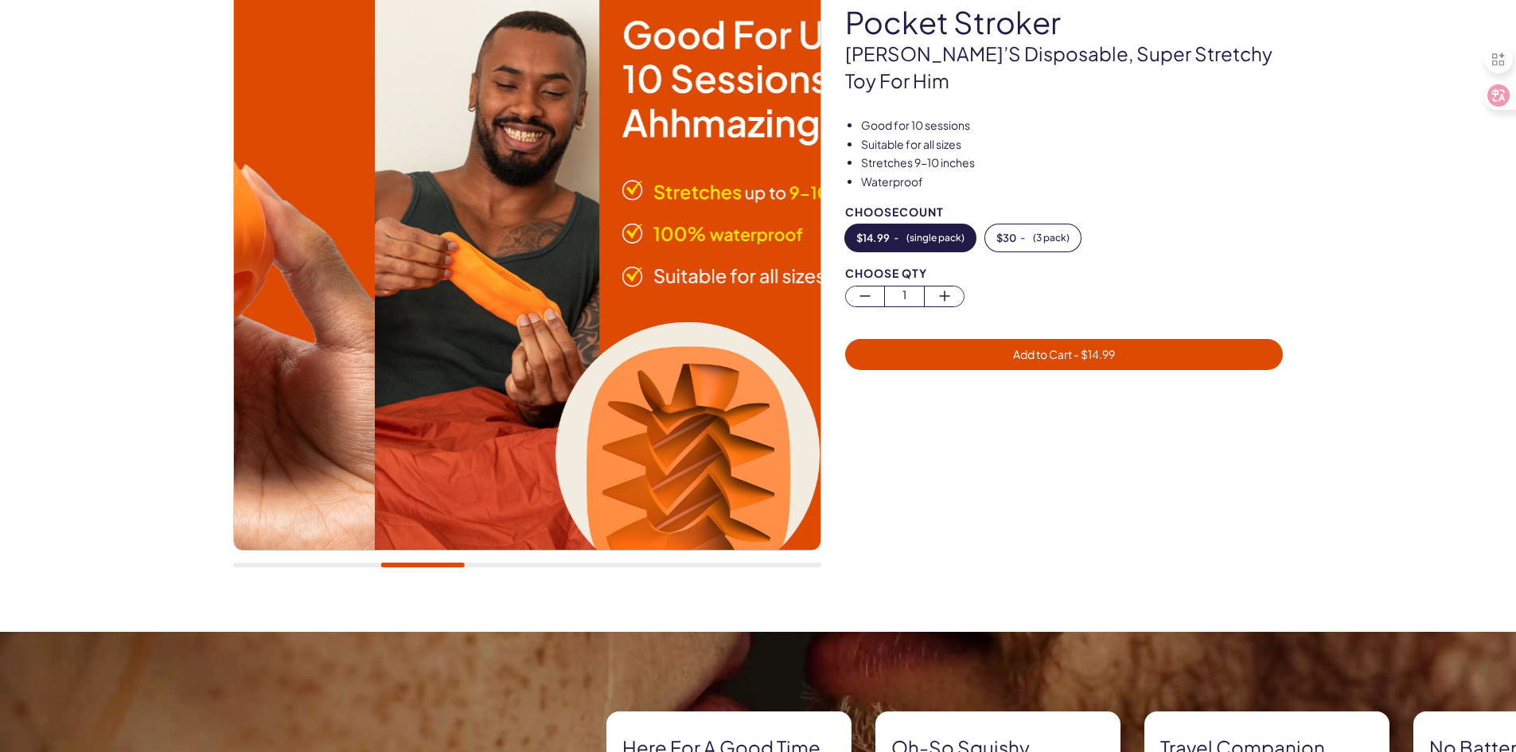
click at [422, 563] on div at bounding box center [527, 565] width 588 height 5
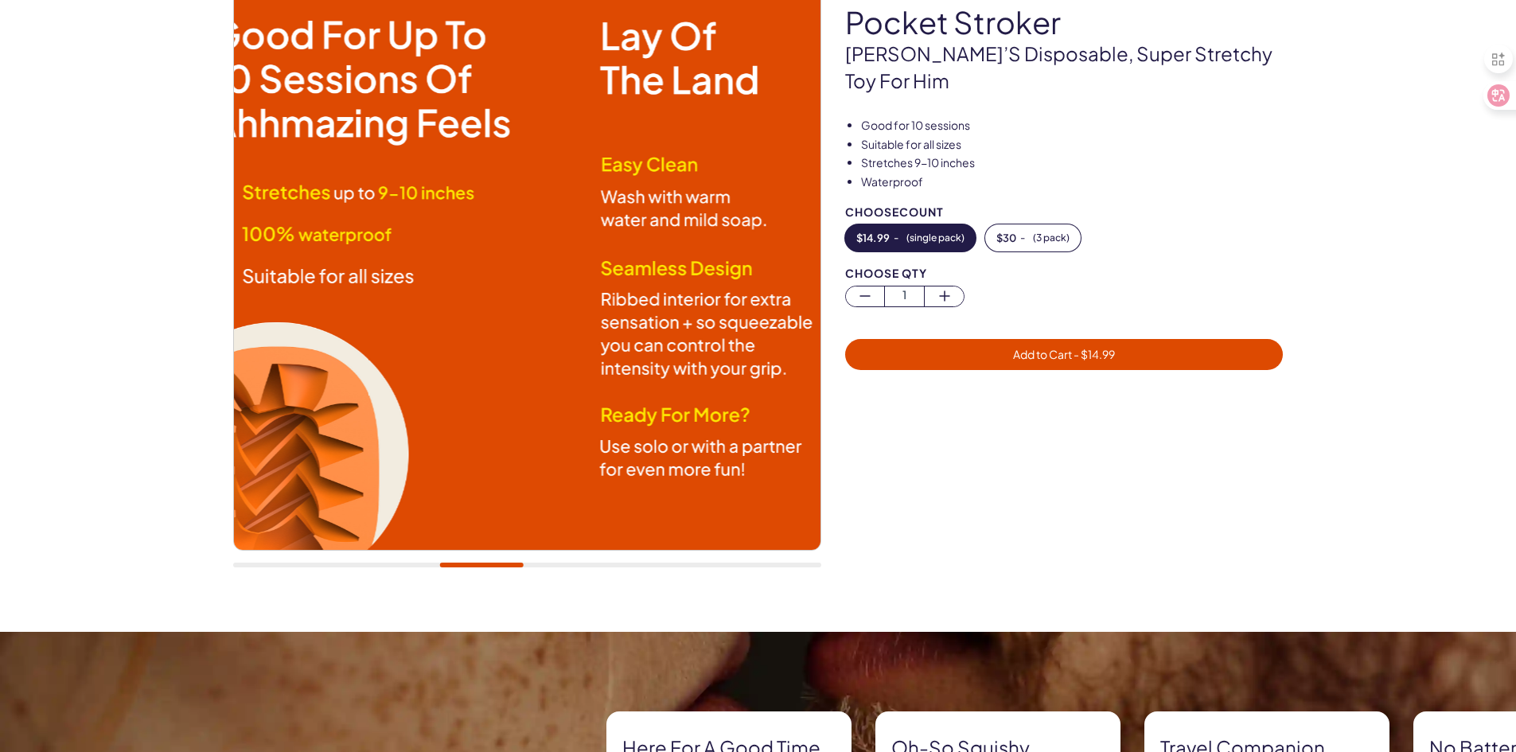
click at [481, 566] on div at bounding box center [527, 565] width 588 height 5
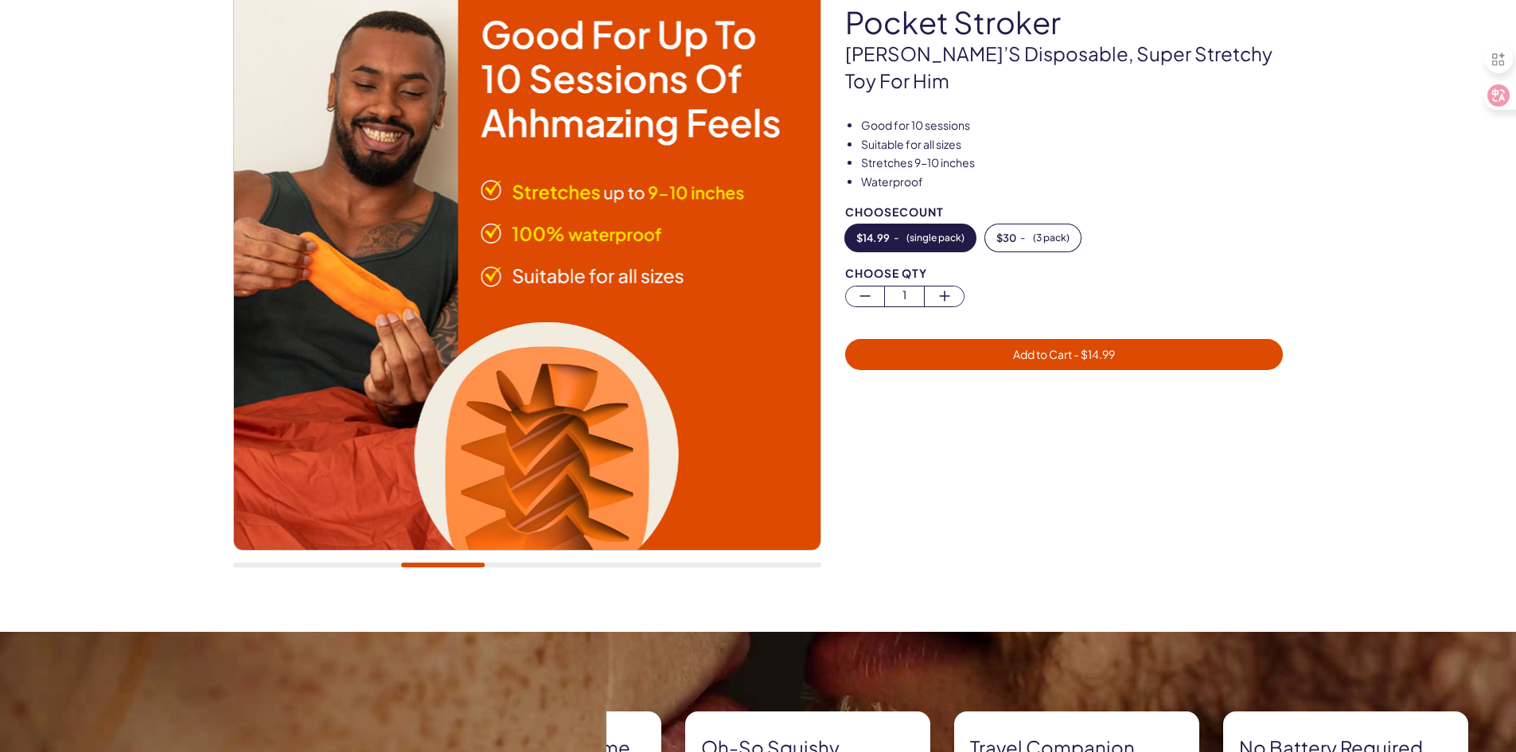
click at [551, 566] on div at bounding box center [527, 565] width 588 height 5
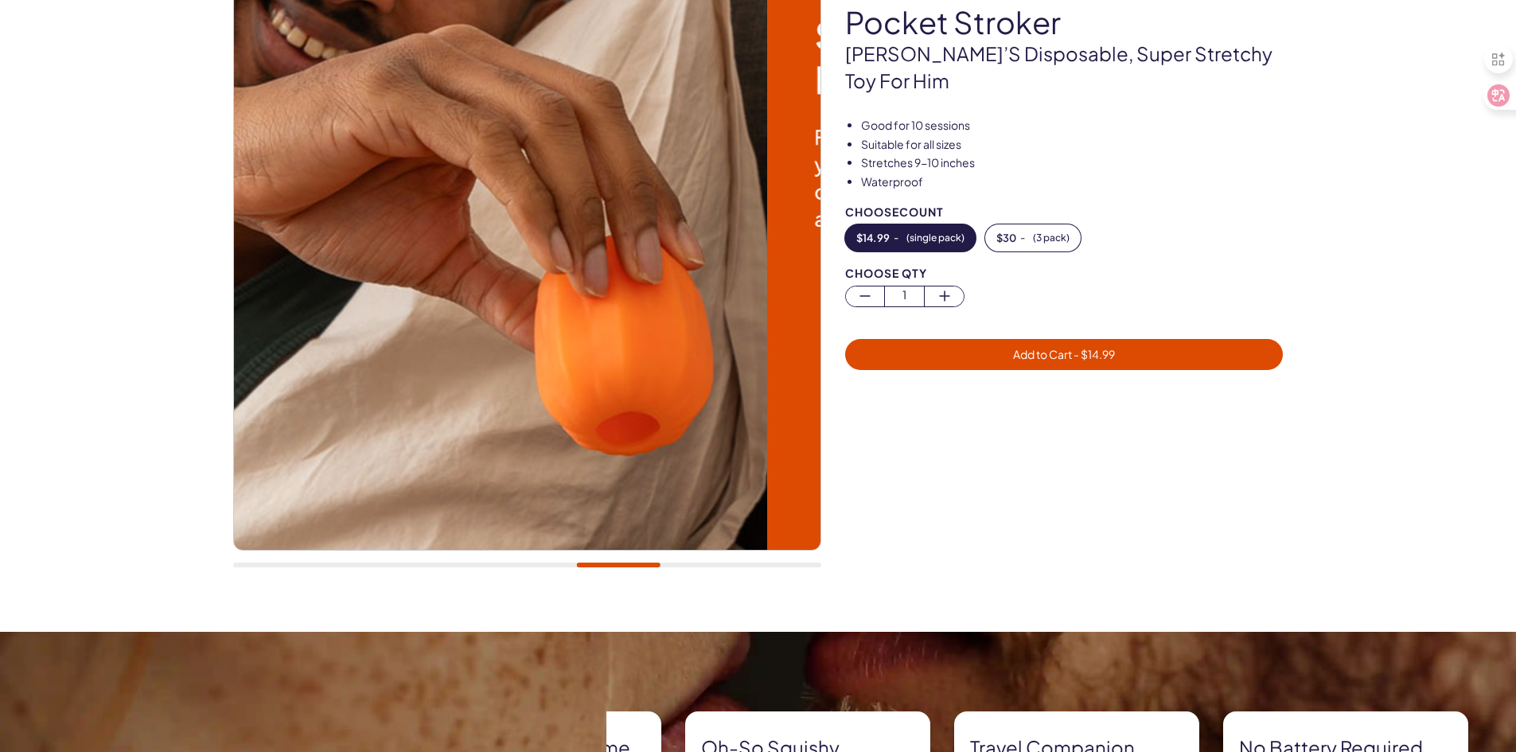
click at [618, 565] on div at bounding box center [527, 565] width 588 height 5
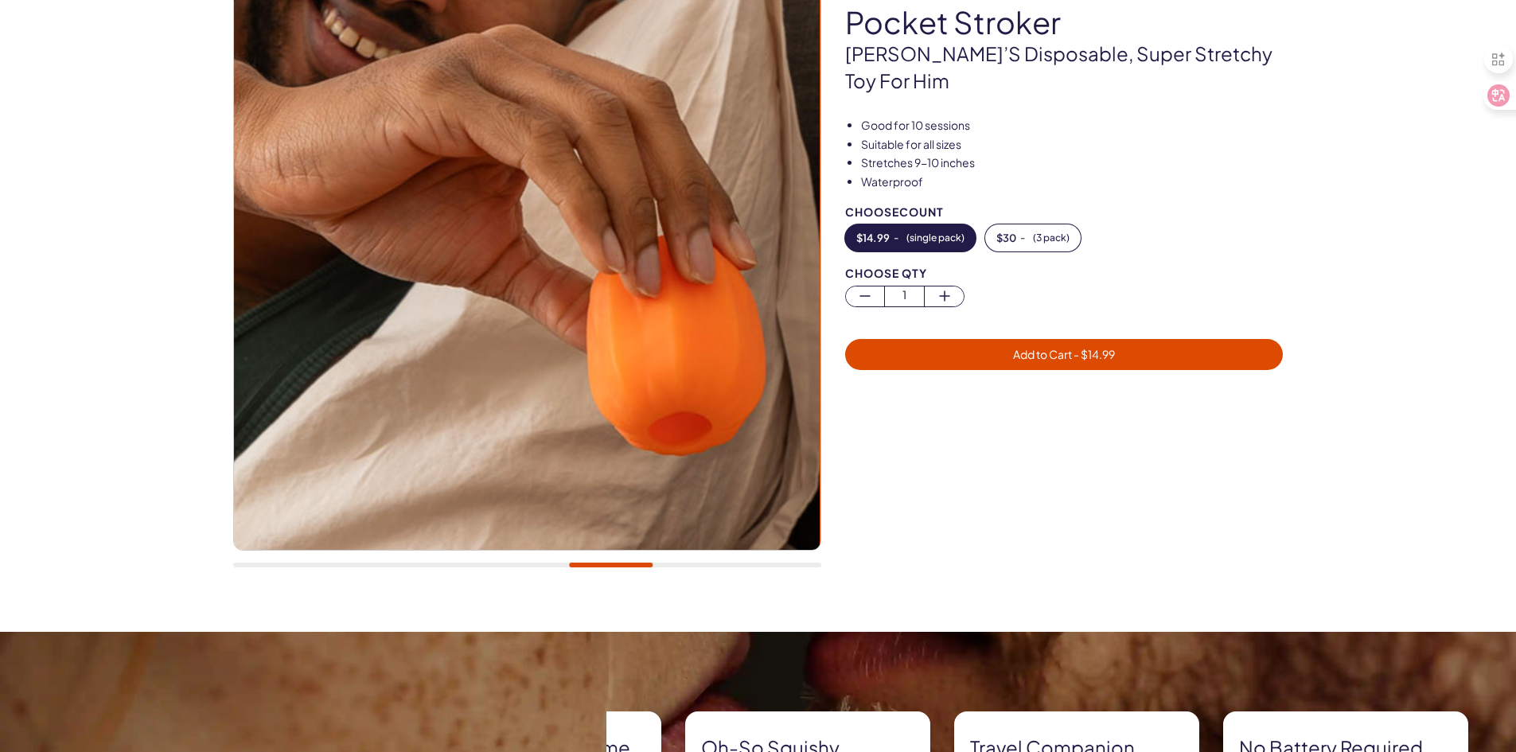
click at [682, 565] on div at bounding box center [527, 565] width 588 height 5
